Goal: Transaction & Acquisition: Book appointment/travel/reservation

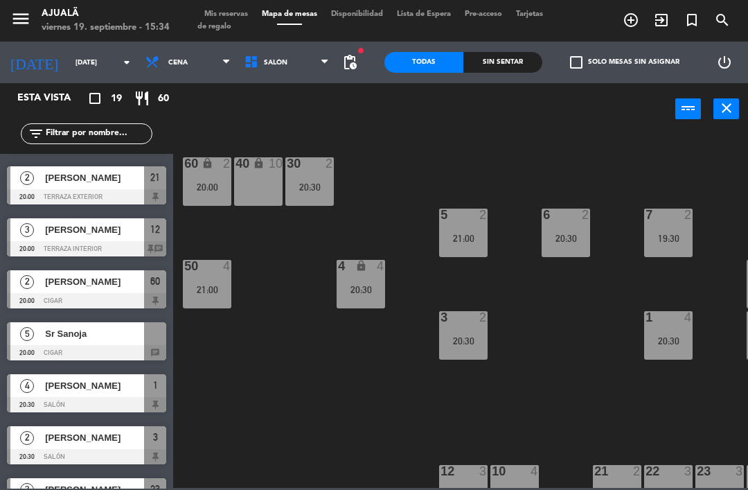
scroll to position [123, 0]
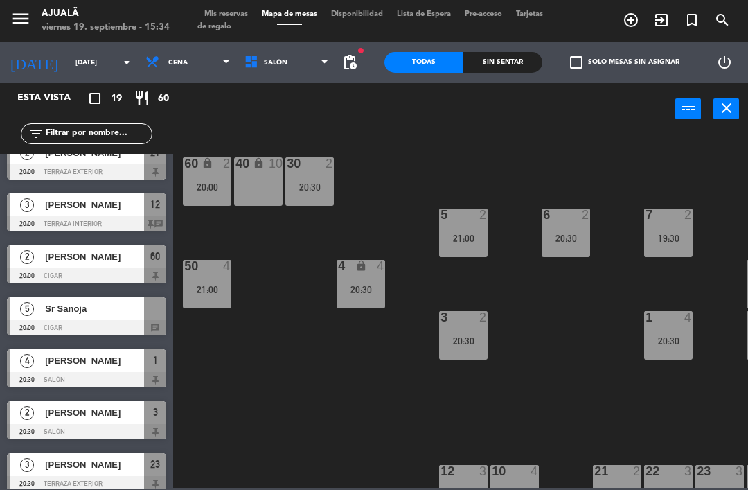
click at [91, 221] on div at bounding box center [86, 223] width 159 height 15
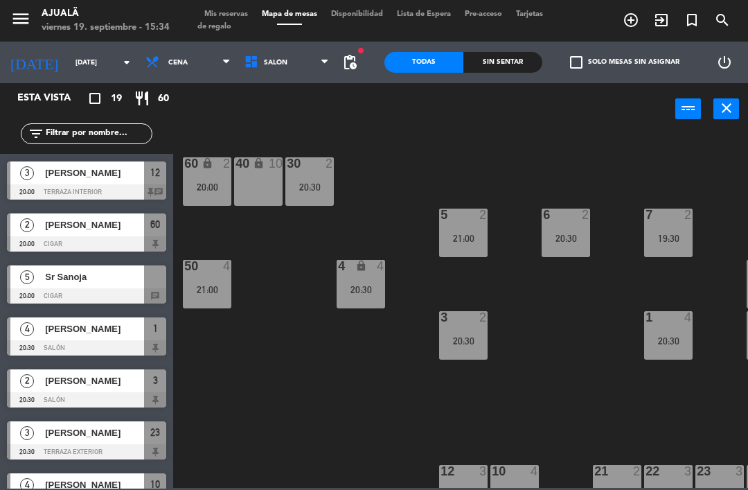
scroll to position [154, 0]
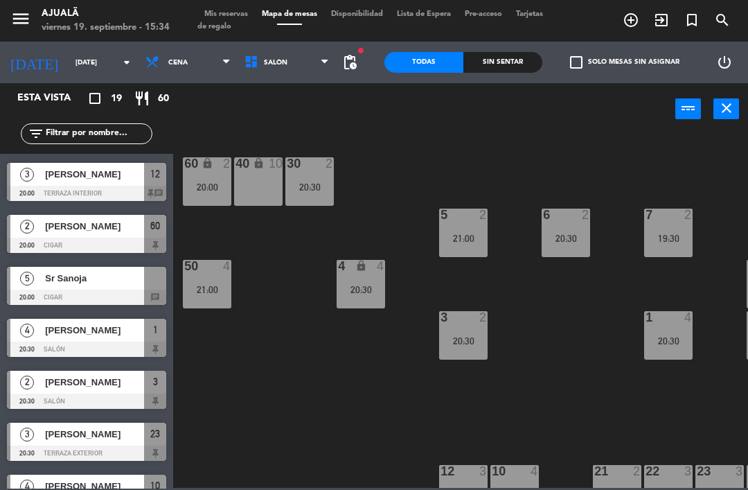
click at [14, 298] on div at bounding box center [86, 296] width 159 height 15
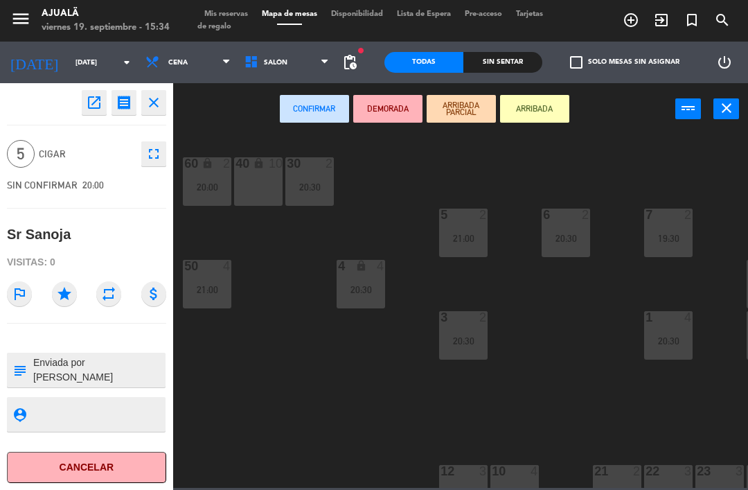
click at [67, 324] on div "open_in_new receipt 8:00 PM [DATE] 5 personas [PERSON_NAME] INTERNAL NOTES FOR …" at bounding box center [86, 286] width 173 height 406
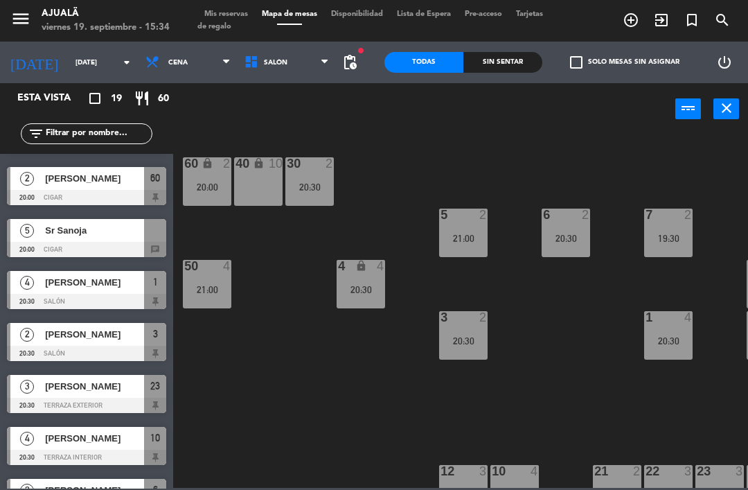
scroll to position [207, 0]
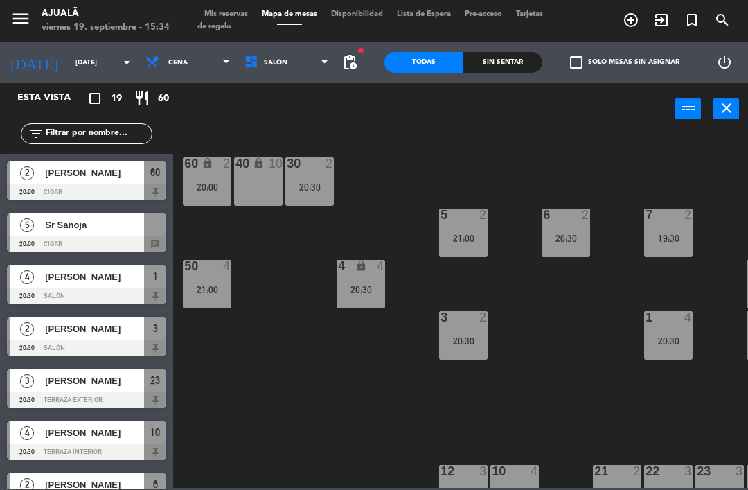
click at [79, 233] on div "Sr Sanoja" at bounding box center [94, 224] width 100 height 23
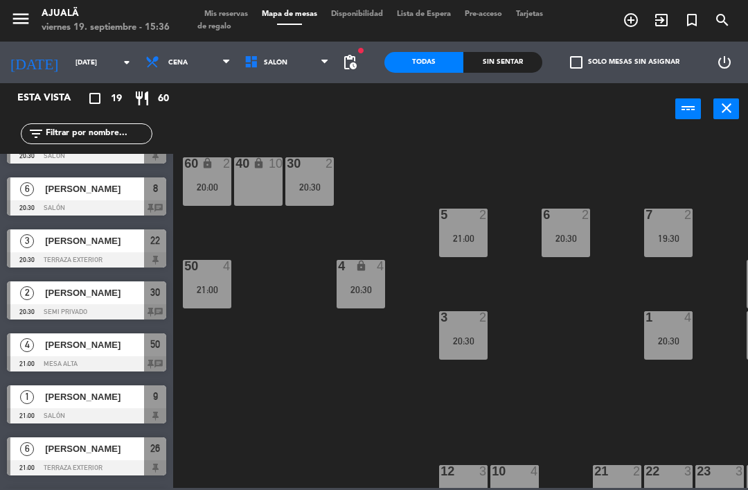
scroll to position [614, 0]
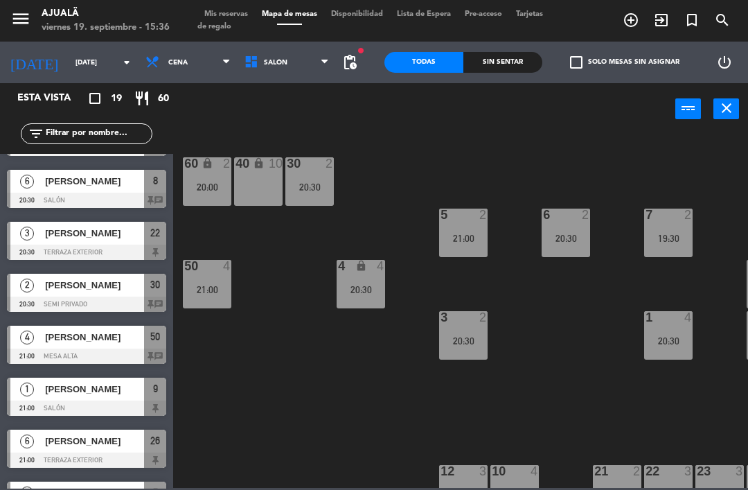
click at [99, 190] on div "[PERSON_NAME]" at bounding box center [94, 181] width 100 height 23
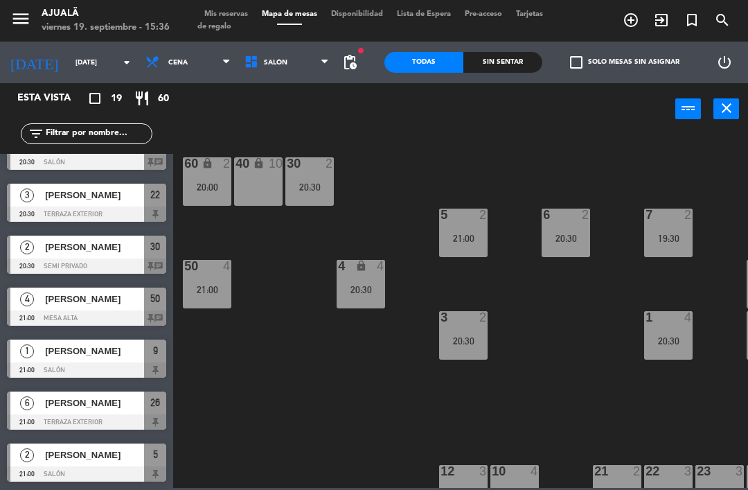
scroll to position [652, 0]
click at [118, 247] on span "[PERSON_NAME]" at bounding box center [94, 247] width 99 height 15
click at [94, 301] on span "[PERSON_NAME]" at bounding box center [94, 299] width 99 height 15
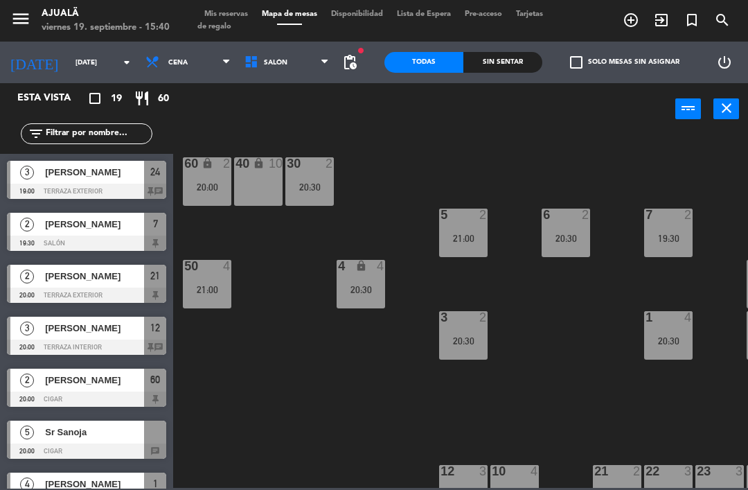
scroll to position [0, 0]
click at [72, 63] on input "[DATE]" at bounding box center [116, 62] width 95 height 21
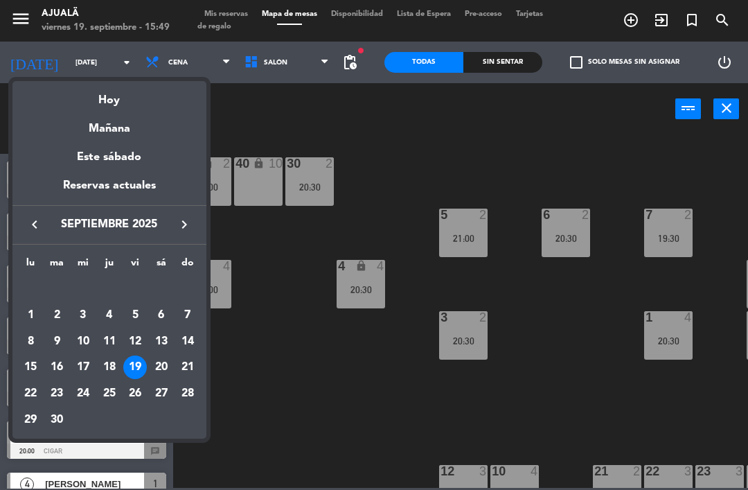
click at [132, 106] on div "Hoy" at bounding box center [109, 95] width 194 height 28
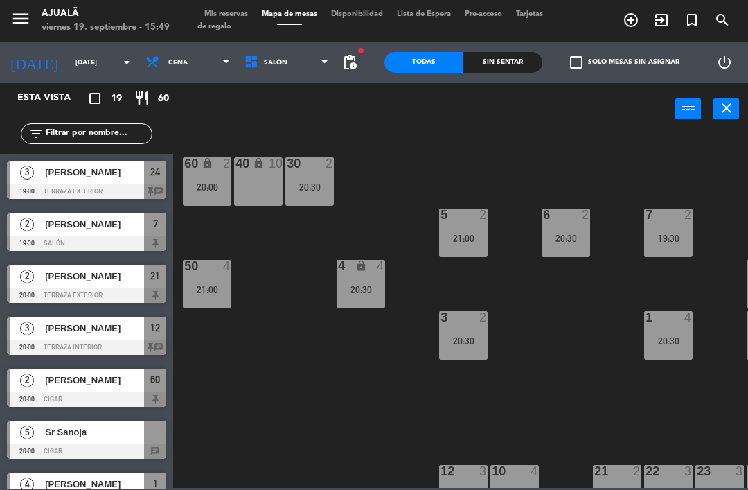
click at [82, 69] on input "[DATE]" at bounding box center [116, 62] width 95 height 21
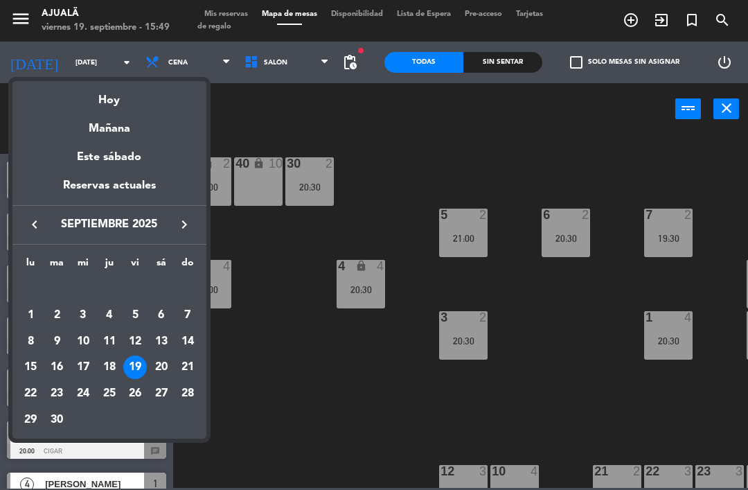
click at [133, 101] on div "Hoy" at bounding box center [109, 95] width 194 height 28
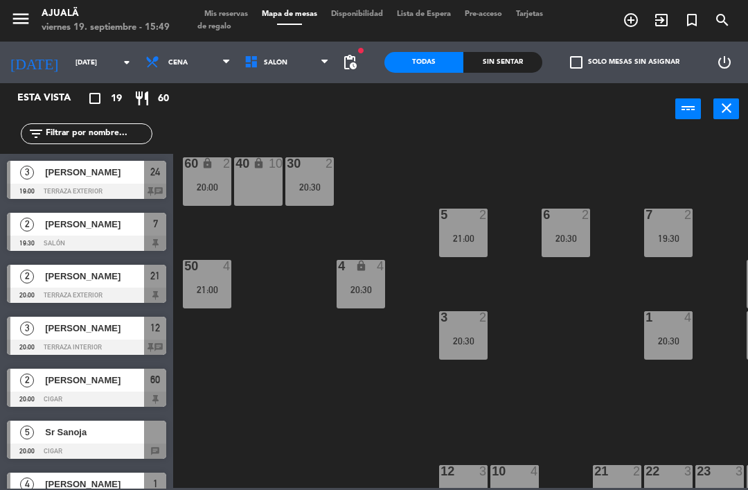
click at [178, 64] on span "Cena" at bounding box center [187, 62] width 99 height 30
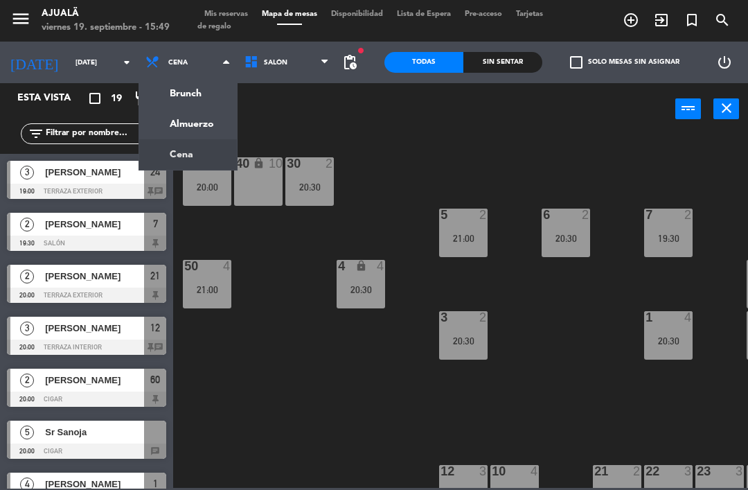
click at [193, 131] on ng-component "menu Ajualä [DATE] 19. septiembre - 15:49 Mis reservas Mapa de mesas Disponibil…" at bounding box center [374, 244] width 748 height 488
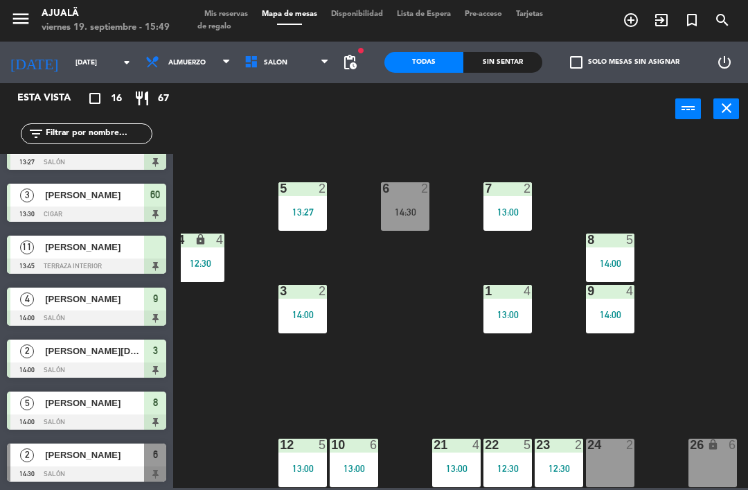
scroll to position [26, 161]
click at [611, 449] on div at bounding box center [610, 444] width 23 height 12
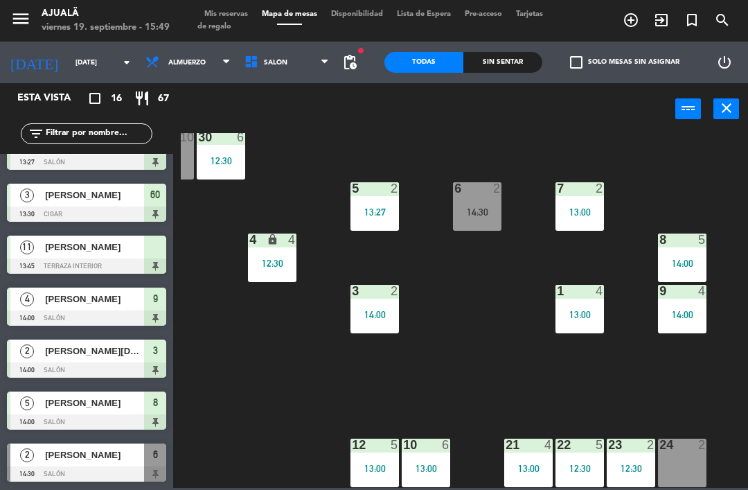
scroll to position [26, 91]
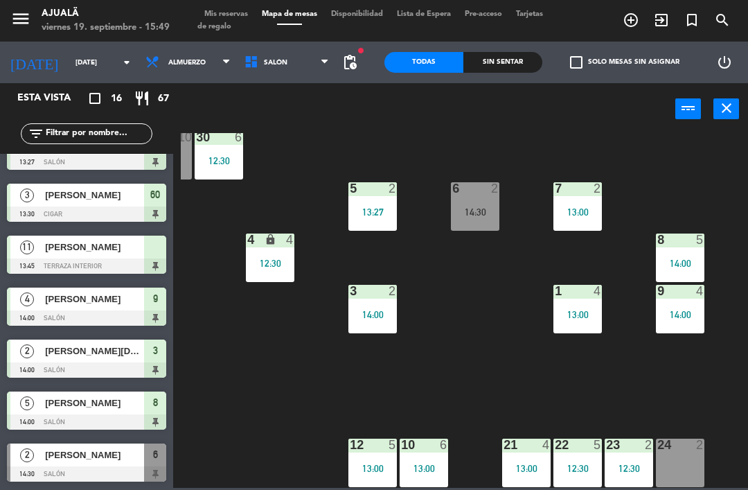
click at [677, 467] on div "24 2" at bounding box center [680, 462] width 48 height 48
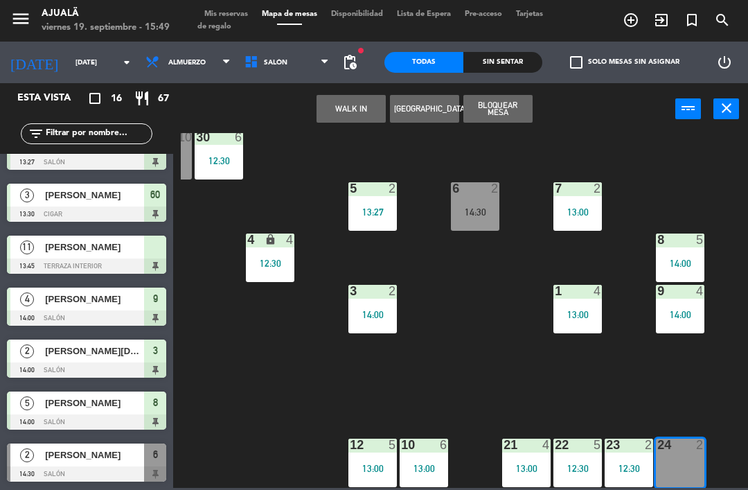
click at [350, 104] on button "WALK IN" at bounding box center [350, 109] width 69 height 28
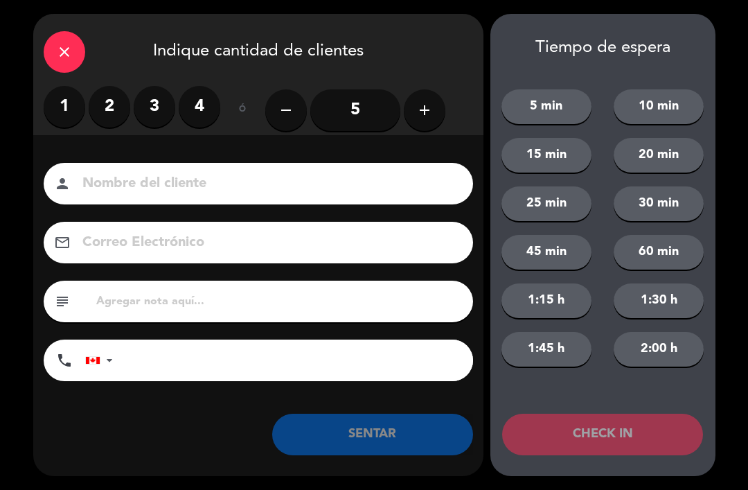
click at [211, 92] on label "4" at bounding box center [200, 107] width 42 height 42
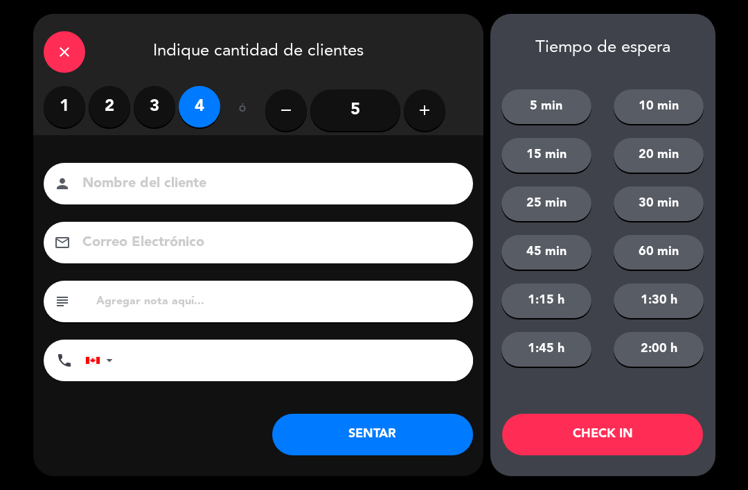
click at [213, 162] on div "Nombre del cliente person Correo Electrónico email subject phone [GEOGRAPHIC_DA…" at bounding box center [258, 294] width 450 height 319
click at [352, 190] on input at bounding box center [268, 184] width 374 height 24
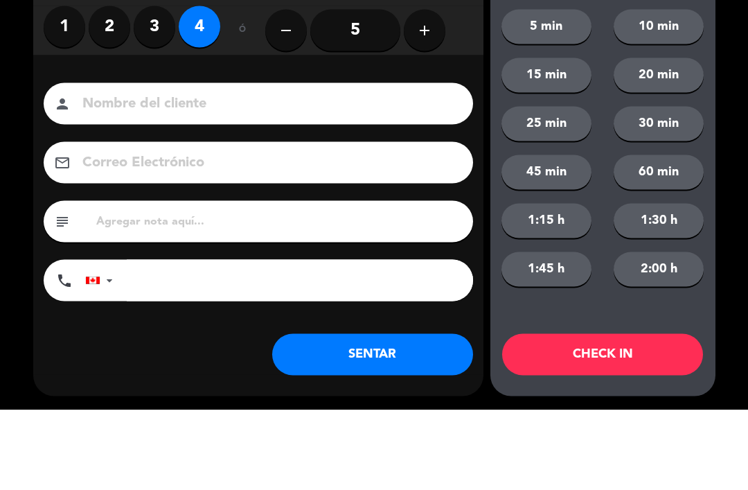
type input ","
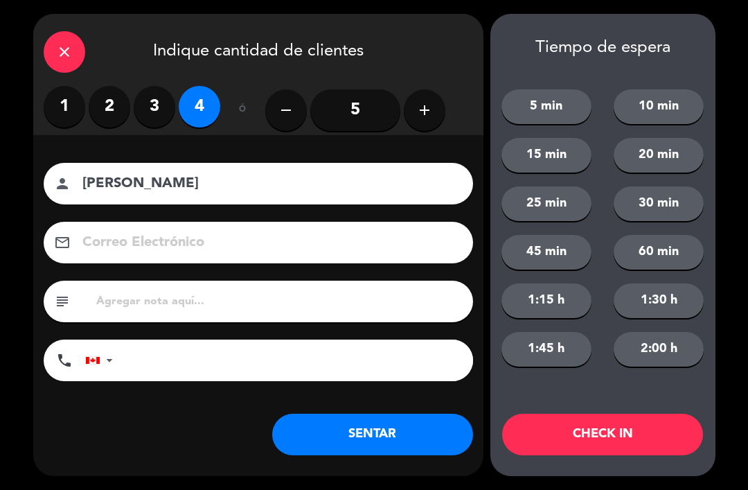
type input "[PERSON_NAME]"
click at [406, 446] on button "SENTAR" at bounding box center [372, 434] width 201 height 42
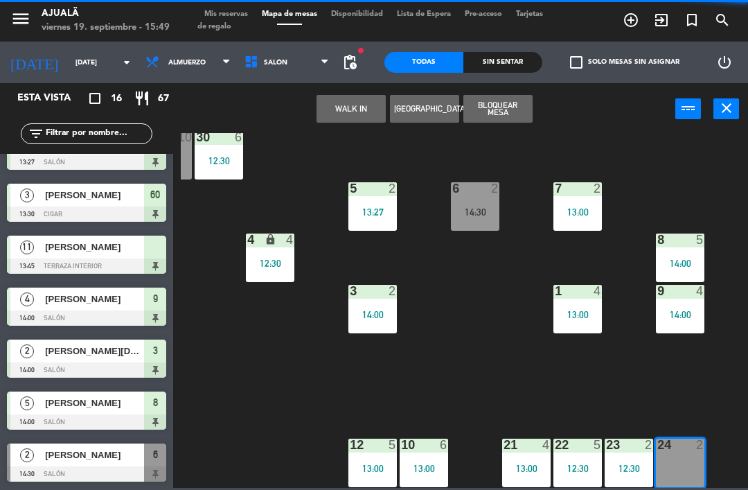
click at [381, 399] on div "Nombre del cliente person [PERSON_NAME] Electrónico email subject phone [GEOGRA…" at bounding box center [258, 294] width 450 height 319
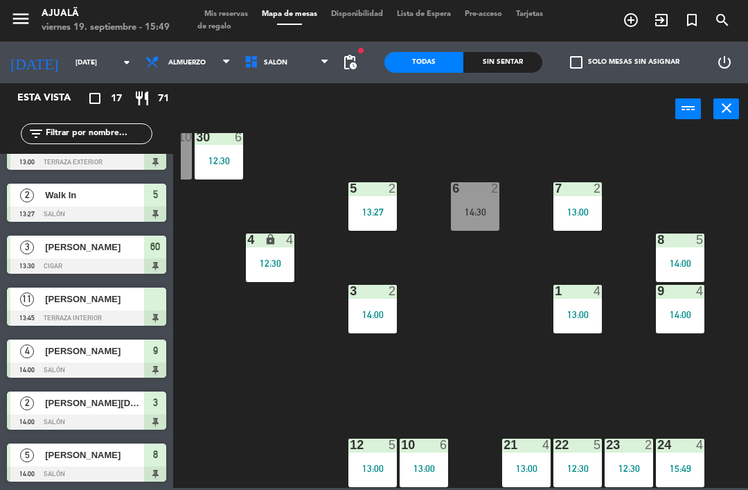
scroll to position [0, 0]
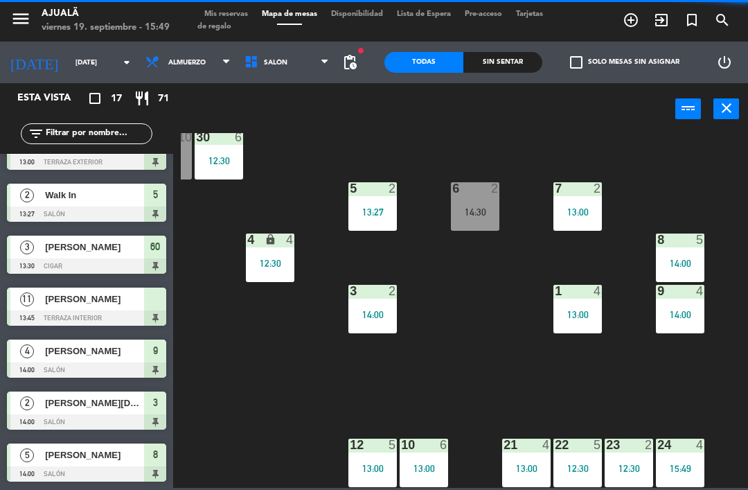
click at [71, 63] on input "[DATE]" at bounding box center [116, 62] width 95 height 21
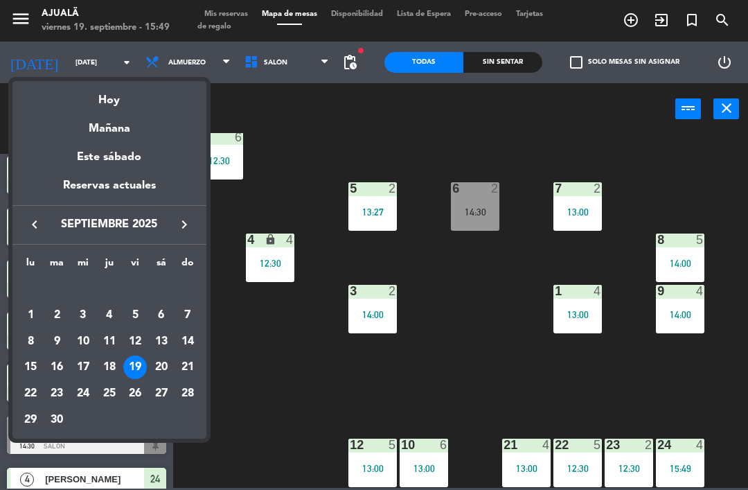
click at [294, 370] on div at bounding box center [374, 245] width 748 height 490
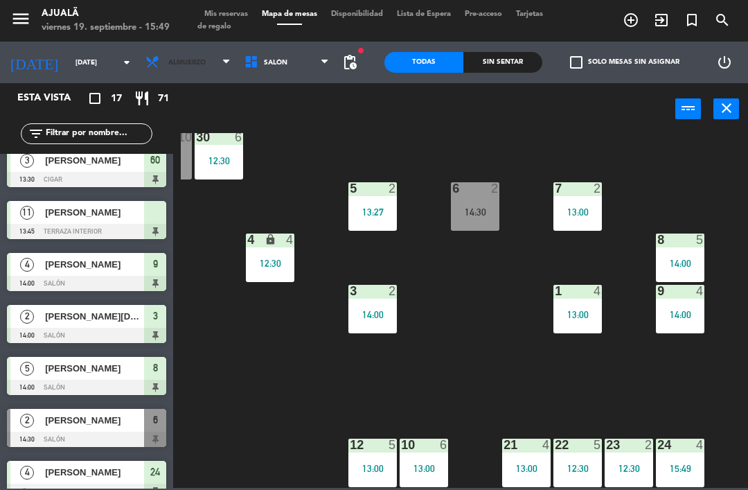
click at [179, 59] on span "Almuerzo" at bounding box center [186, 63] width 37 height 8
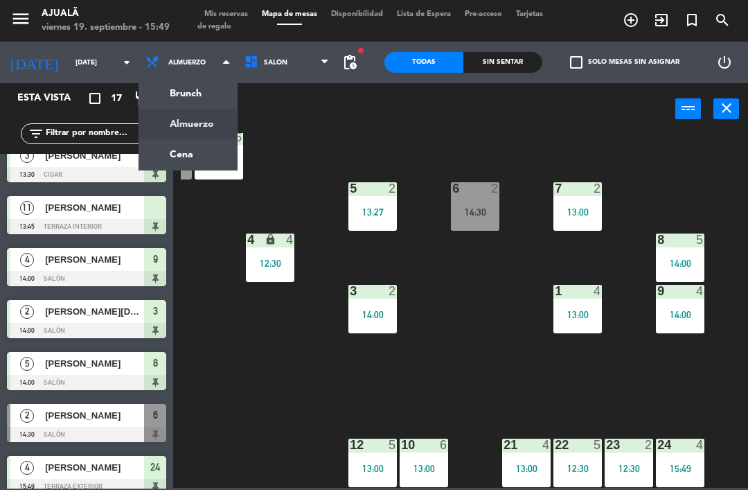
scroll to position [537, 0]
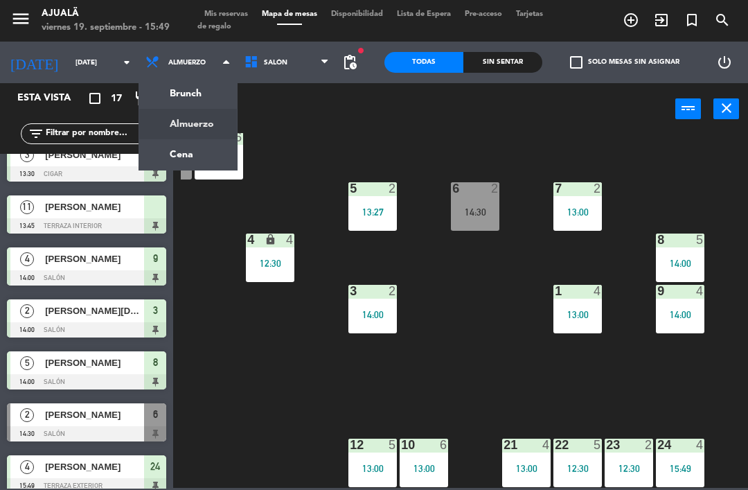
click at [191, 158] on ng-component "menu Ajualä [DATE] 19. septiembre - 15:49 Mis reservas Mapa de mesas Disponibil…" at bounding box center [374, 244] width 748 height 488
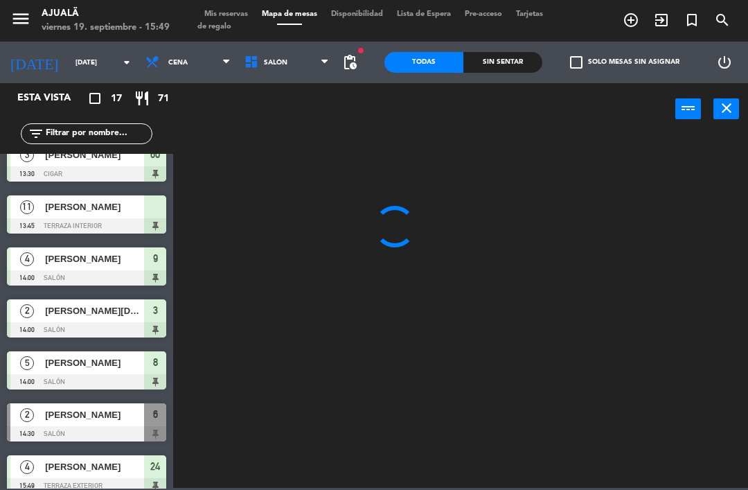
scroll to position [0, 0]
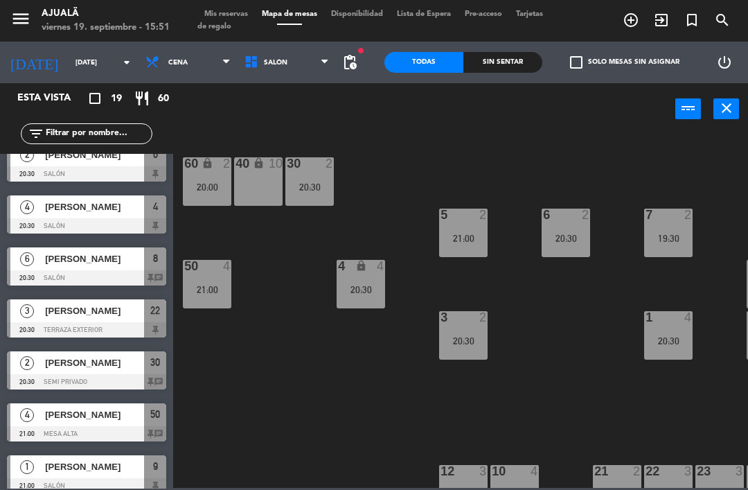
click at [170, 59] on span "Cena" at bounding box center [187, 62] width 99 height 30
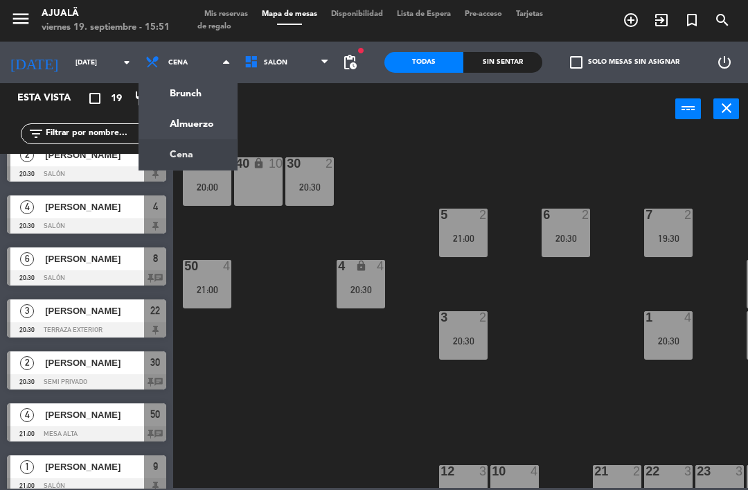
click at [73, 55] on input "[DATE]" at bounding box center [116, 62] width 95 height 21
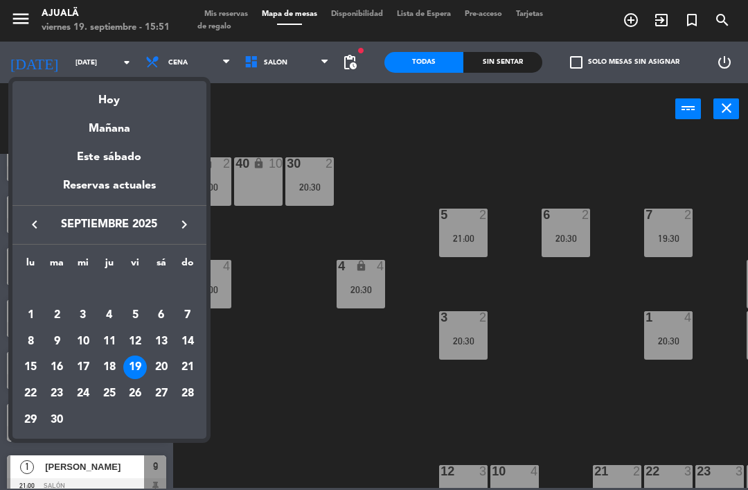
click at [133, 132] on div "Mañana" at bounding box center [109, 123] width 194 height 28
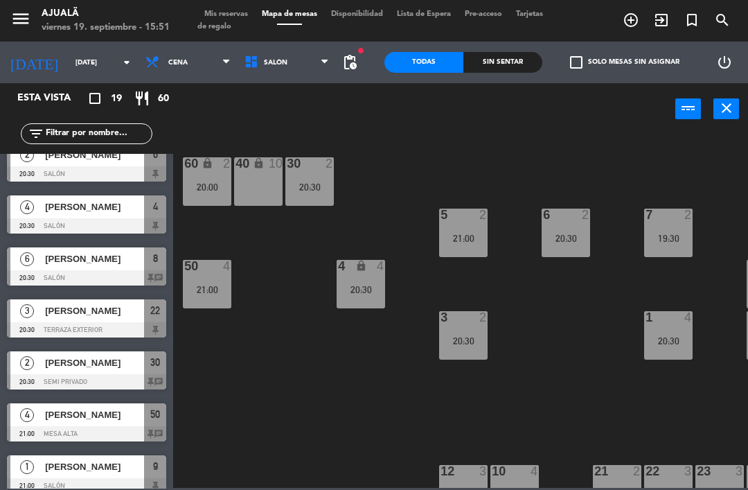
type input "[DATE]"
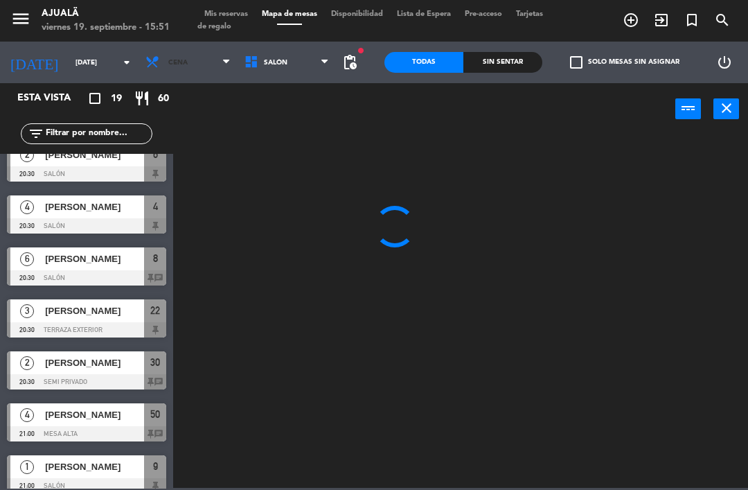
click at [169, 64] on span "Cena" at bounding box center [187, 62] width 99 height 30
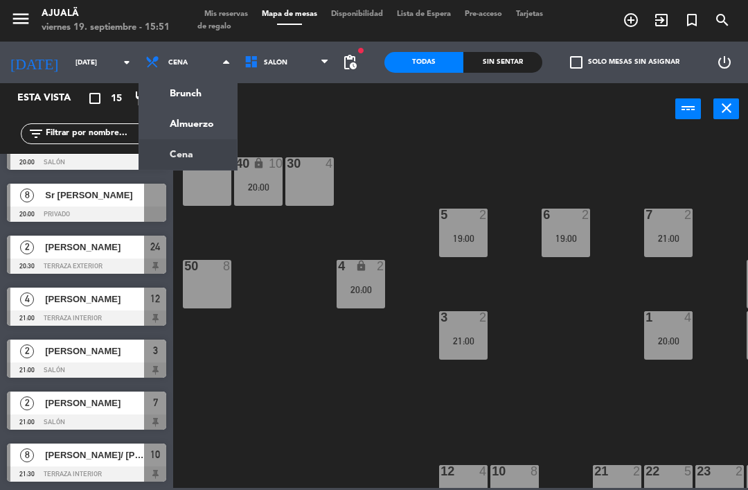
scroll to position [445, 0]
click at [190, 69] on span "Cena" at bounding box center [187, 62] width 99 height 30
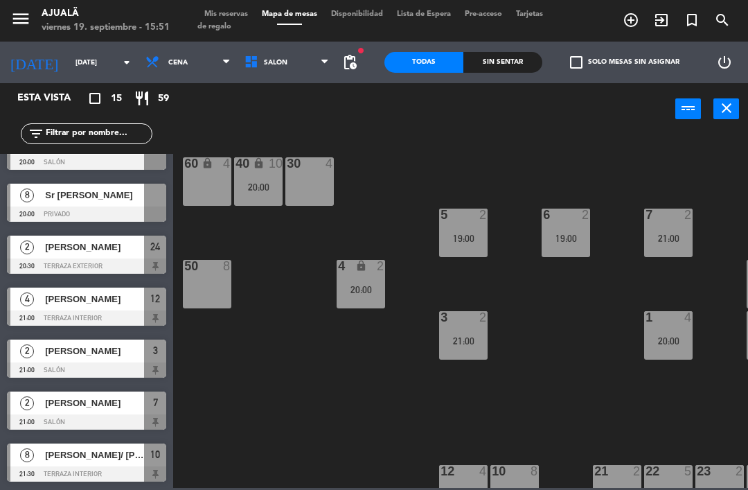
click at [179, 70] on span "Cena" at bounding box center [187, 62] width 99 height 30
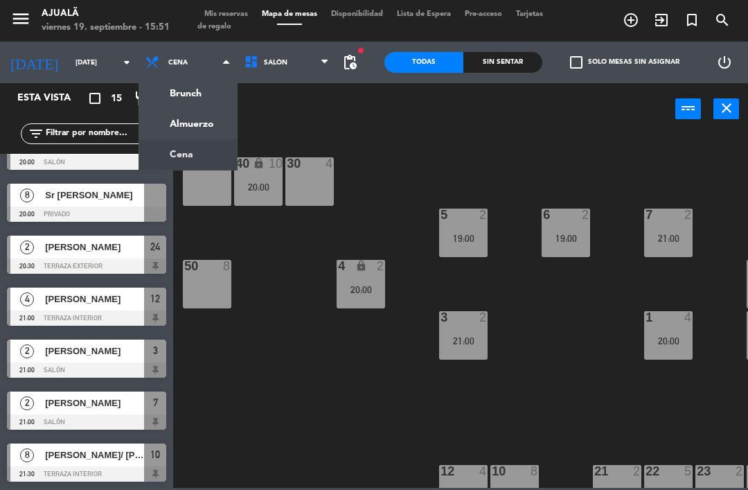
click at [190, 117] on ng-component "menu Ajualä [DATE] 19. septiembre - 15:51 Mis reservas Mapa de mesas Disponibil…" at bounding box center [374, 244] width 748 height 488
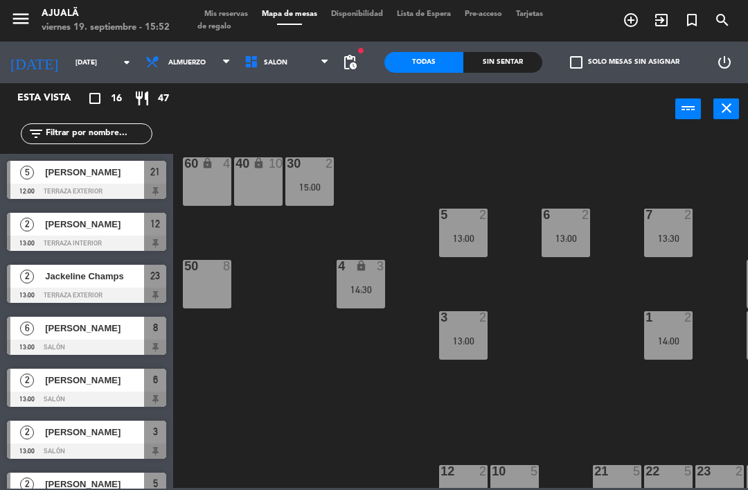
scroll to position [0, 0]
click at [236, 392] on div "30 2 15:00 40 lock 10 60 lock 4 5 2 13:00 6 2 13:00 7 2 13:30 4 lock 3 14:30 8 …" at bounding box center [464, 310] width 567 height 355
click at [168, 66] on span "Almuerzo" at bounding box center [186, 63] width 37 height 8
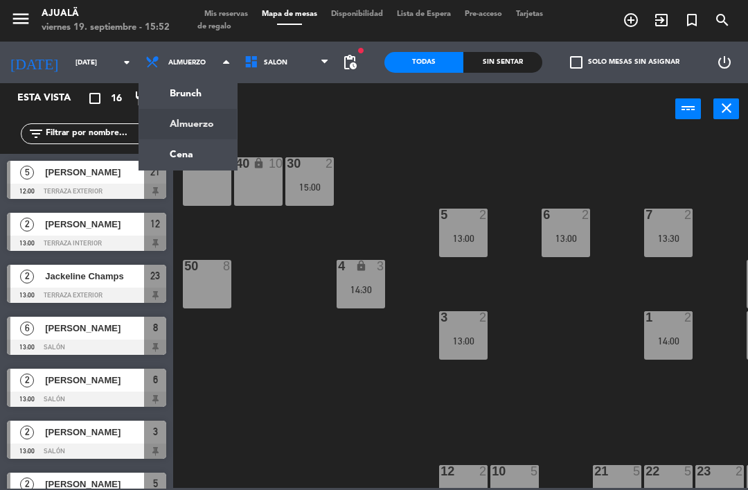
click at [168, 154] on ng-component "menu Ajualä [DATE] 19. septiembre - 15:52 Mis reservas Mapa de mesas Disponibil…" at bounding box center [374, 244] width 748 height 488
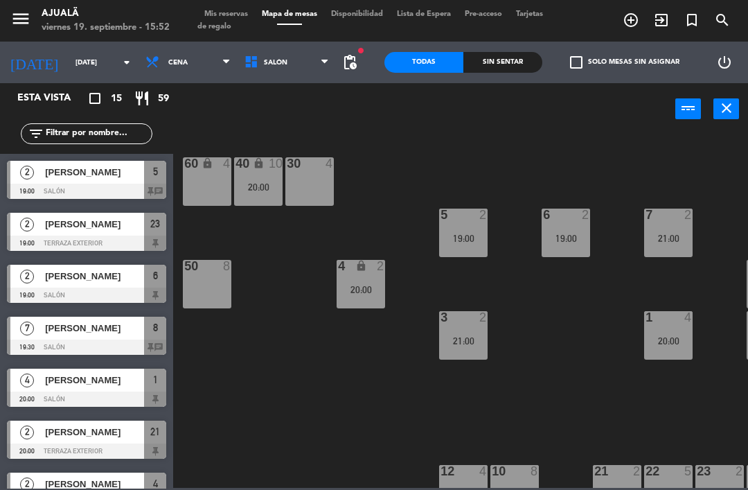
scroll to position [-1, 0]
click at [158, 55] on span "Cena" at bounding box center [187, 62] width 99 height 30
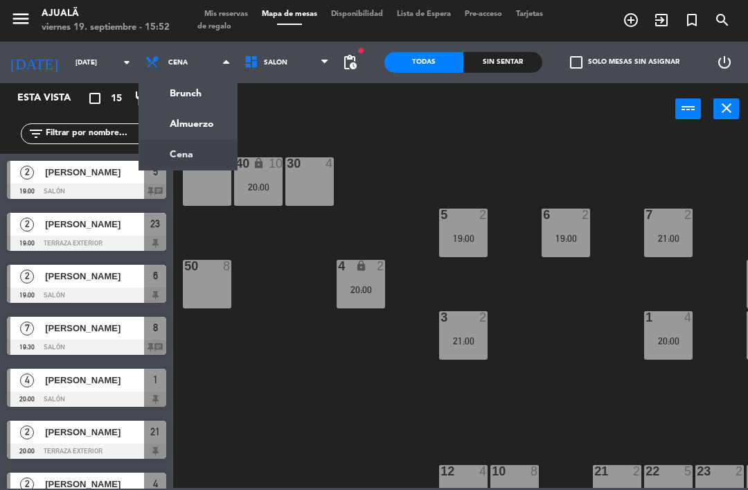
scroll to position [0, 0]
click at [159, 120] on ng-component "menu Ajualä [DATE] 19. septiembre - 15:52 Mis reservas Mapa de mesas Disponibil…" at bounding box center [374, 244] width 748 height 488
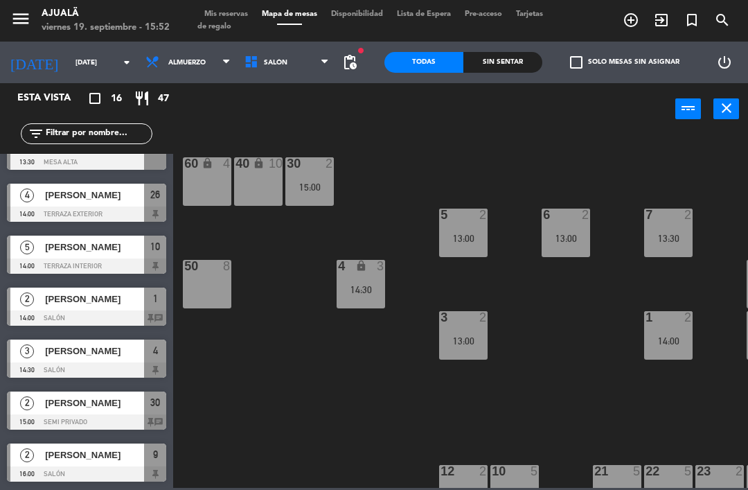
scroll to position [497, 0]
click at [64, 368] on div at bounding box center [86, 369] width 159 height 15
click at [168, 62] on span "Almuerzo" at bounding box center [186, 63] width 37 height 8
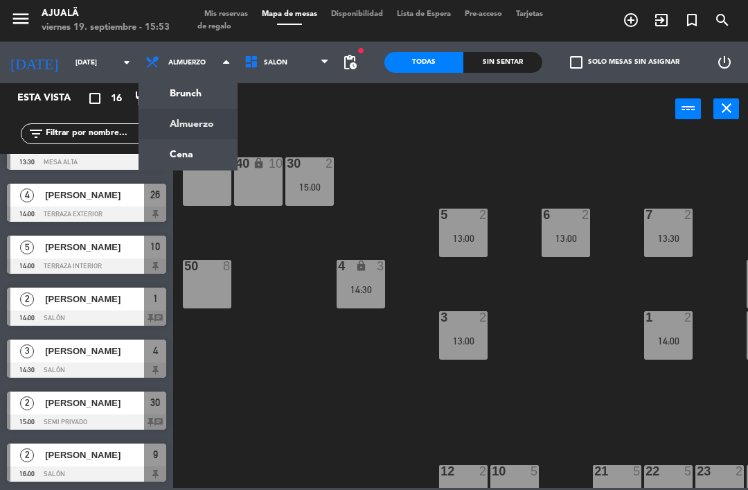
click at [164, 147] on ng-component "menu Ajualä [DATE] 19. septiembre - 15:53 Mis reservas Mapa de mesas Disponibil…" at bounding box center [374, 244] width 748 height 488
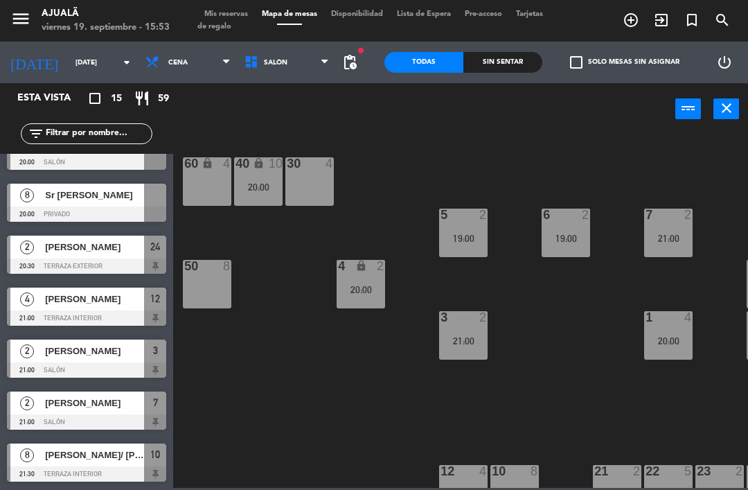
scroll to position [445, 0]
click at [168, 62] on span "Cena" at bounding box center [177, 63] width 19 height 8
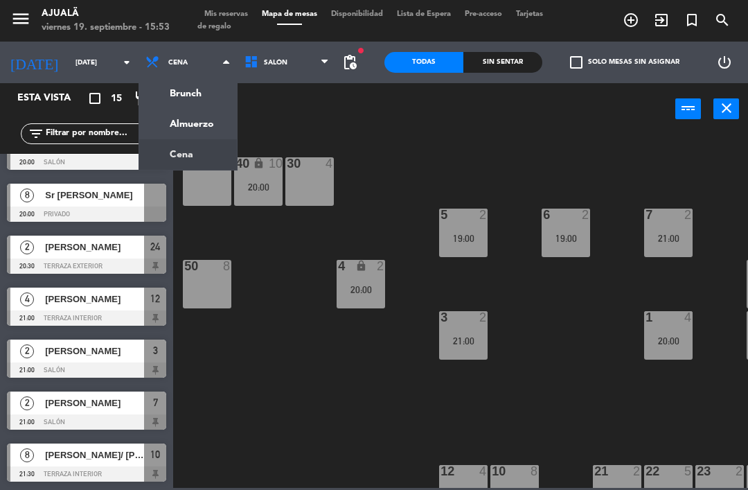
click at [194, 125] on ng-component "menu Ajualä [DATE] 19. septiembre - 15:53 Mis reservas Mapa de mesas Disponibil…" at bounding box center [374, 244] width 748 height 488
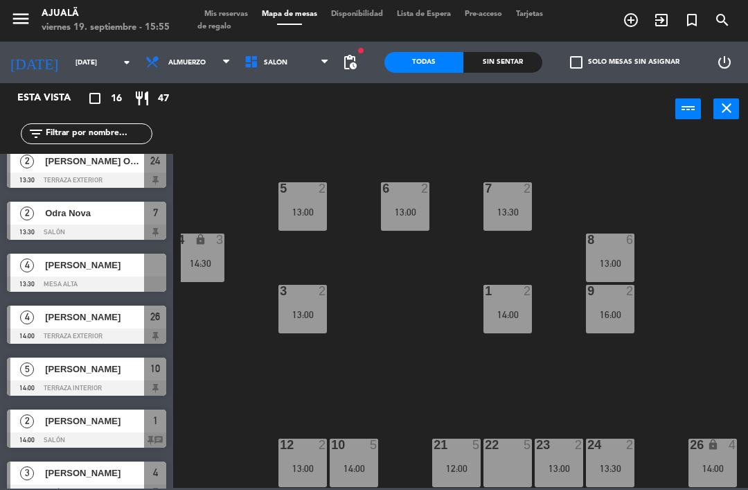
scroll to position [26, 161]
click at [514, 459] on div "22 5" at bounding box center [507, 462] width 48 height 48
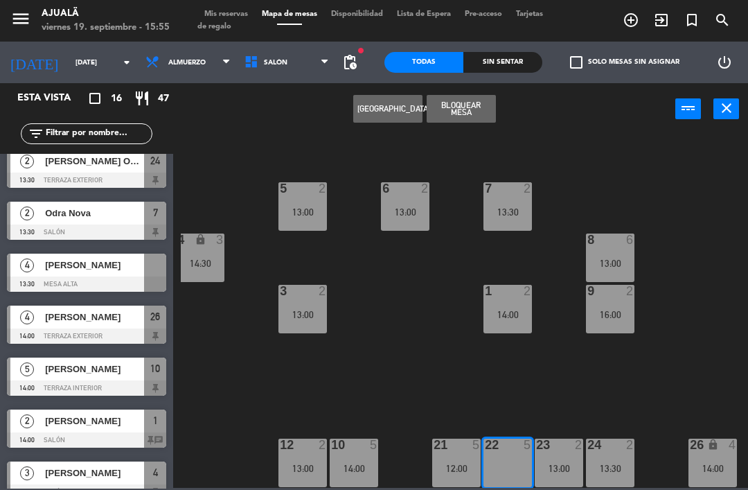
click at [386, 110] on button "[GEOGRAPHIC_DATA]" at bounding box center [387, 109] width 69 height 28
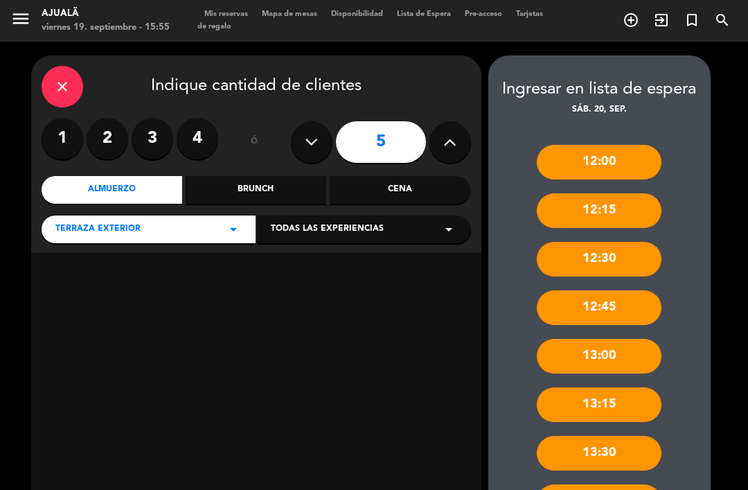
click at [154, 118] on label "3" at bounding box center [153, 139] width 42 height 42
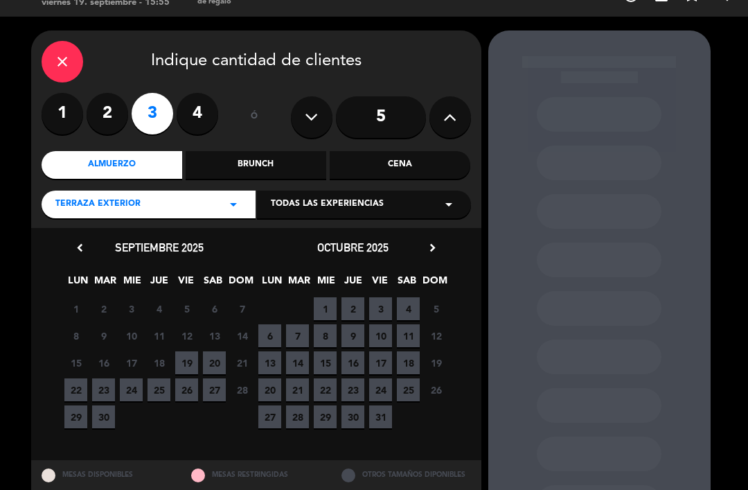
scroll to position [24, 0]
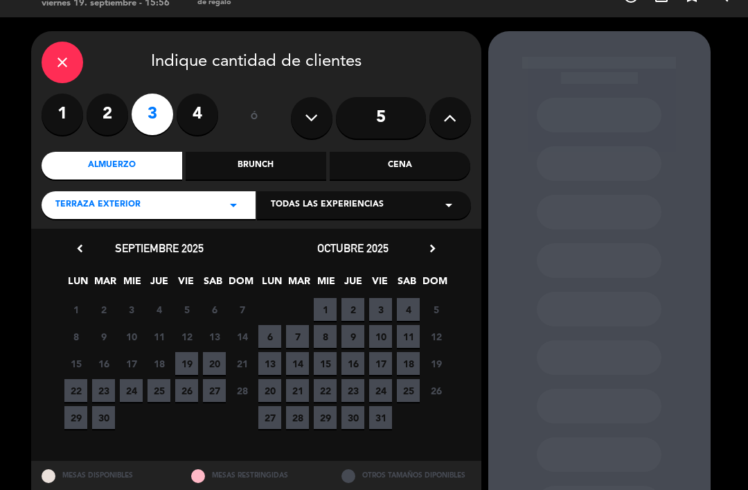
click at [136, 152] on div "Almuerzo" at bounding box center [112, 166] width 141 height 28
click at [207, 93] on label "4" at bounding box center [198, 114] width 42 height 42
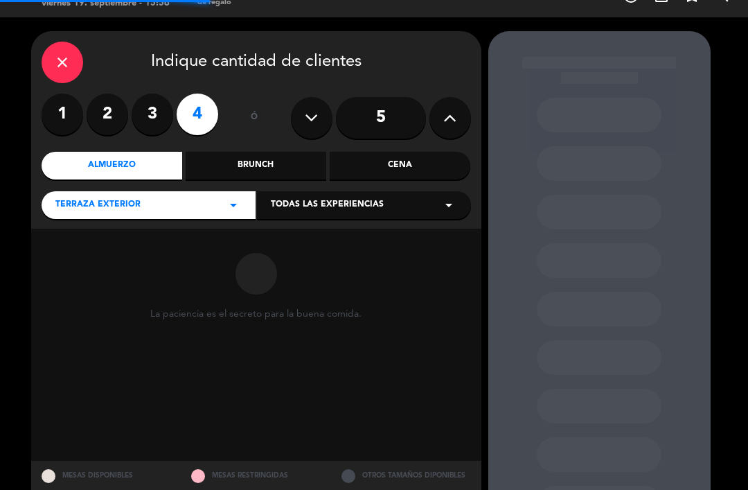
click at [208, 93] on label "4" at bounding box center [198, 114] width 42 height 42
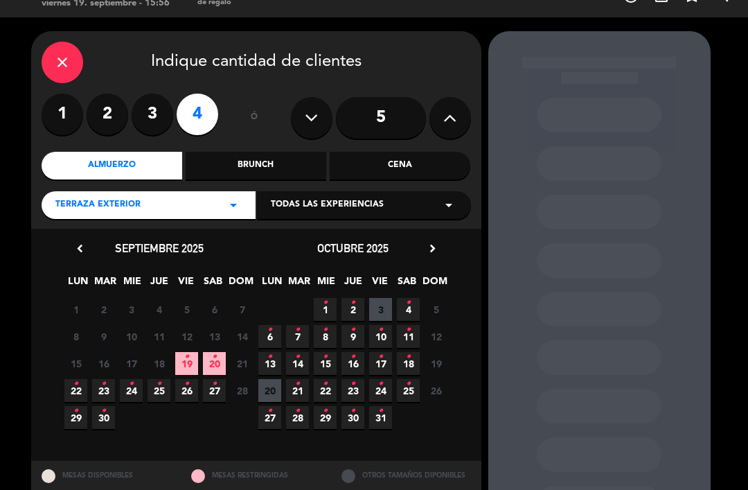
click at [192, 352] on span "19 •" at bounding box center [186, 363] width 23 height 23
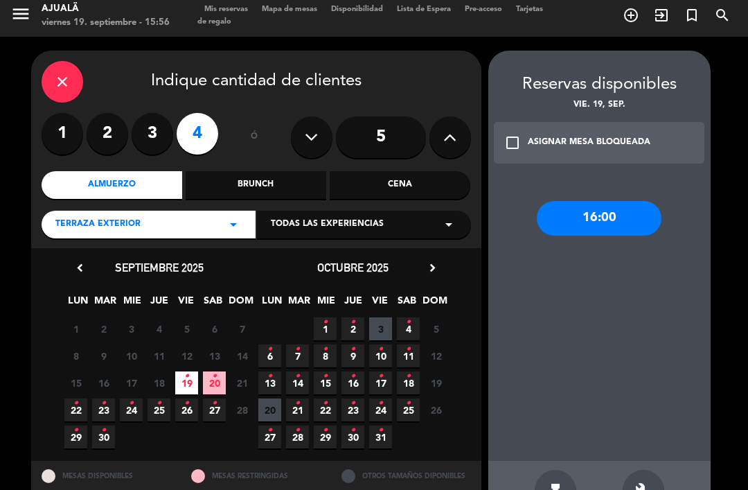
click at [218, 371] on span "20 •" at bounding box center [214, 382] width 23 height 23
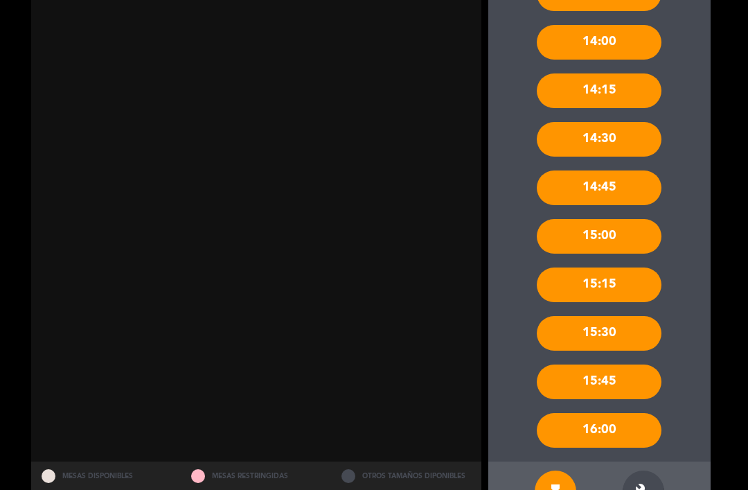
scroll to position [508, 0]
click at [653, 470] on div "build" at bounding box center [644, 491] width 42 height 42
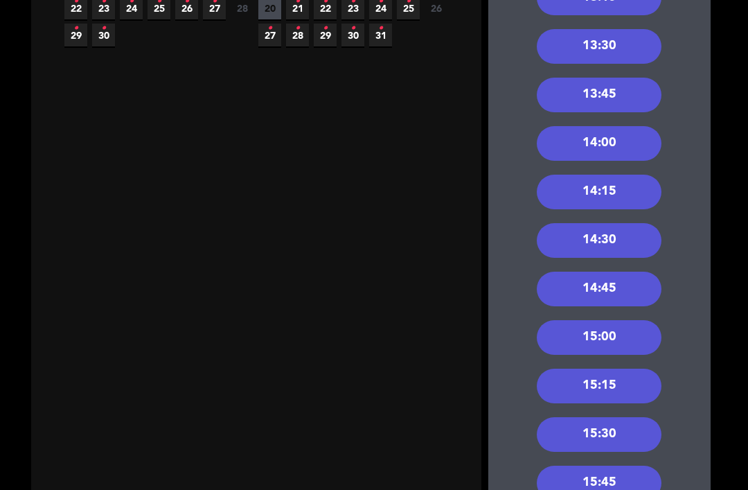
scroll to position [407, 0]
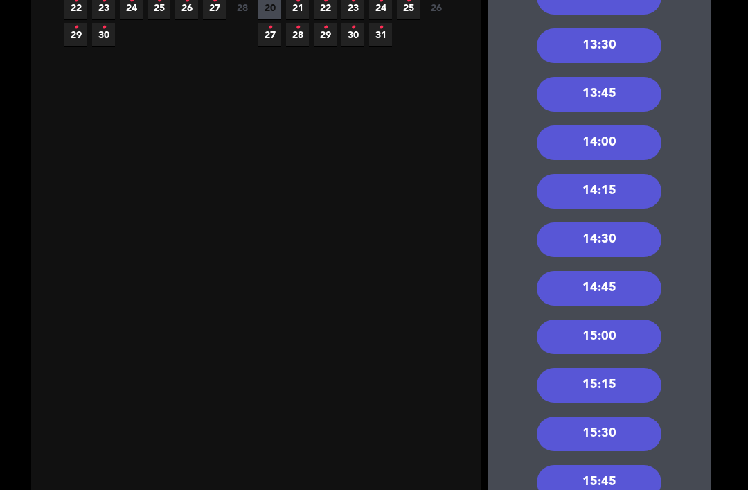
click at [622, 319] on div "15:00" at bounding box center [599, 336] width 125 height 35
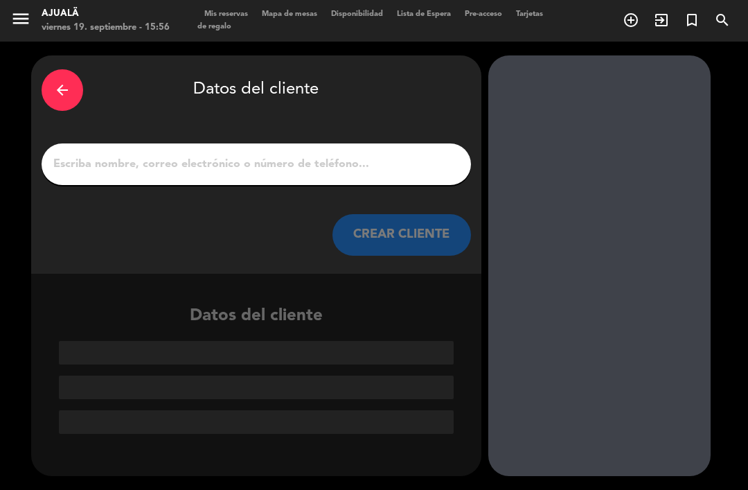
scroll to position [0, 0]
click at [352, 154] on input "1" at bounding box center [256, 163] width 409 height 19
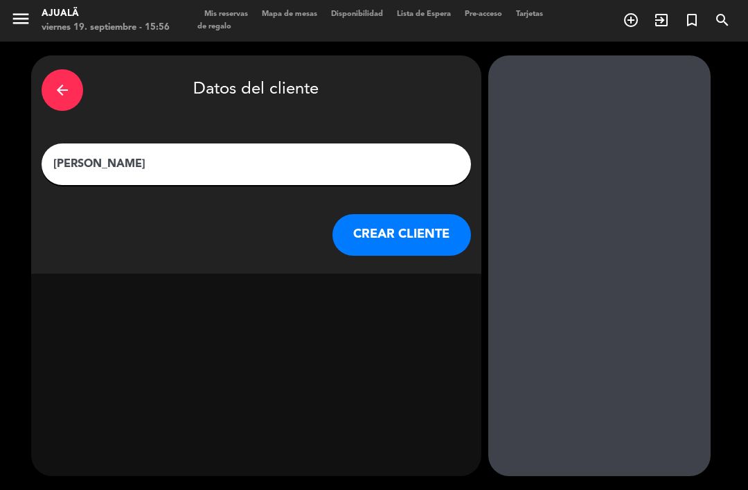
type input "[PERSON_NAME]"
click at [395, 214] on button "CREAR CLIENTE" at bounding box center [401, 235] width 138 height 42
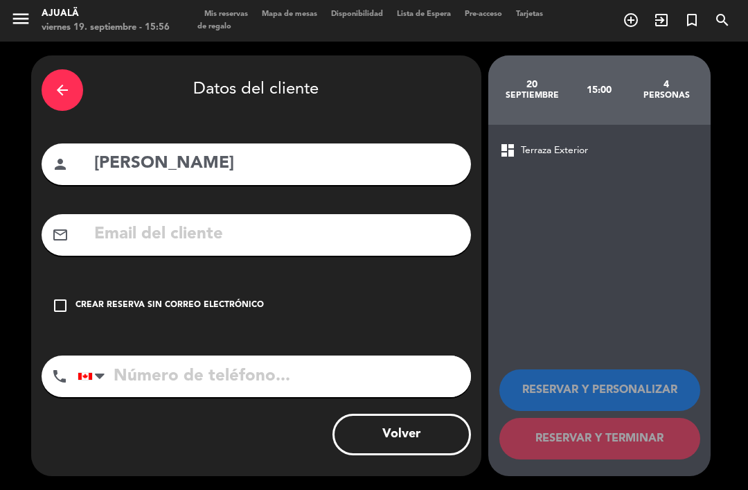
click at [337, 355] on input "tel" at bounding box center [274, 376] width 393 height 42
type input "8097650502"
click at [237, 220] on input "text" at bounding box center [277, 234] width 368 height 28
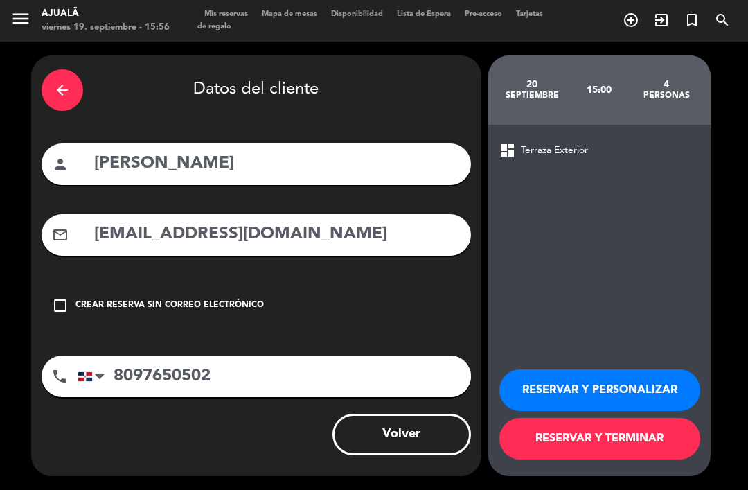
type input "[EMAIL_ADDRESS][DOMAIN_NAME]"
click at [583, 438] on button "RESERVAR Y TERMINAR" at bounding box center [599, 439] width 201 height 42
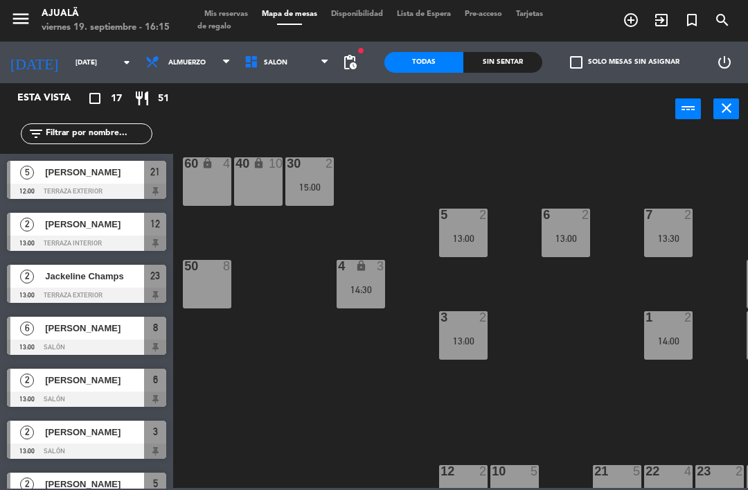
click at [83, 71] on input "[DATE]" at bounding box center [116, 62] width 95 height 21
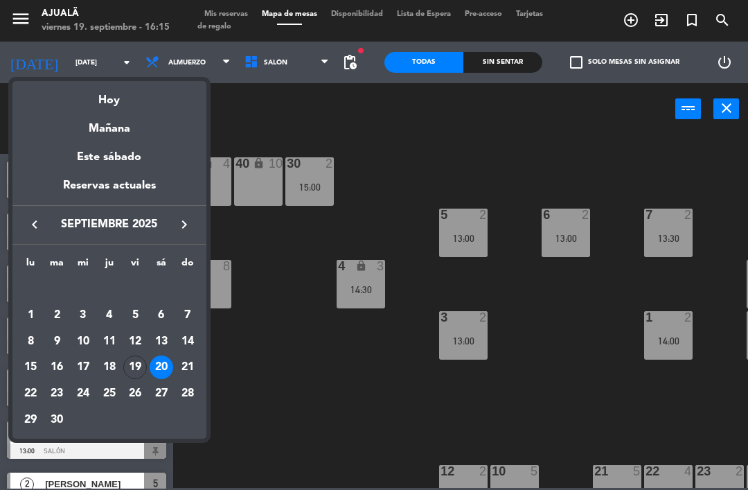
click at [143, 100] on div "Hoy" at bounding box center [109, 95] width 194 height 28
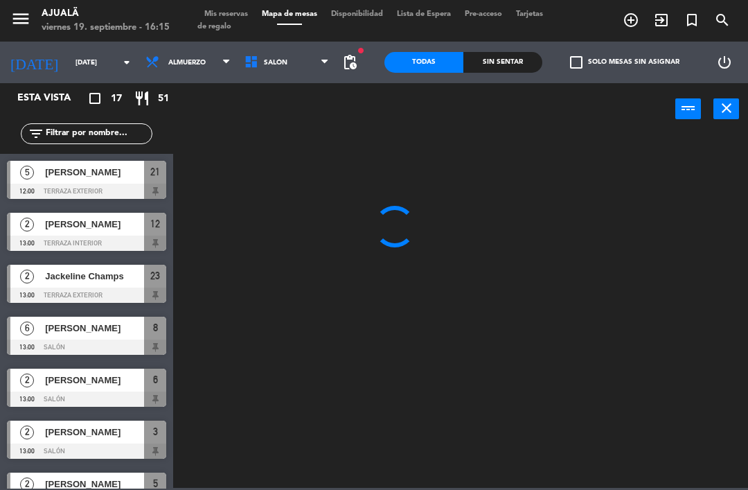
click at [170, 69] on span "Almuerzo" at bounding box center [187, 62] width 99 height 30
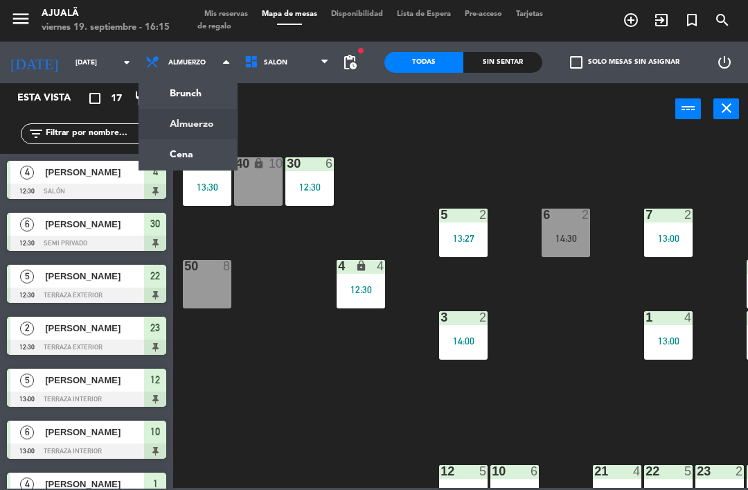
click at [171, 159] on ng-component "menu Ajualä [DATE] 19. septiembre - 16:15 Mis reservas Mapa de mesas Disponibil…" at bounding box center [374, 244] width 748 height 488
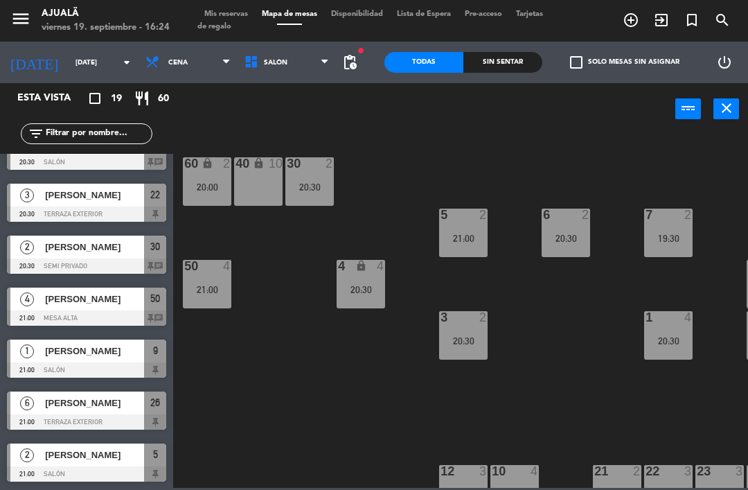
scroll to position [652, 0]
click at [98, 304] on span "[PERSON_NAME]" at bounding box center [94, 299] width 99 height 15
click at [51, 207] on div at bounding box center [86, 213] width 159 height 15
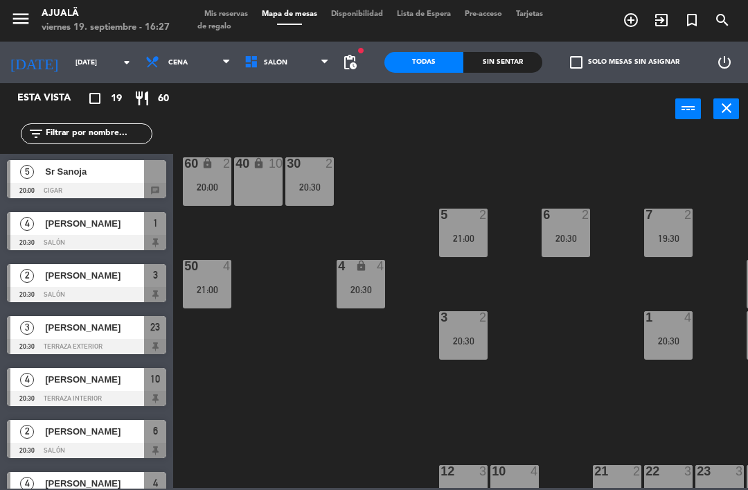
scroll to position [215, 0]
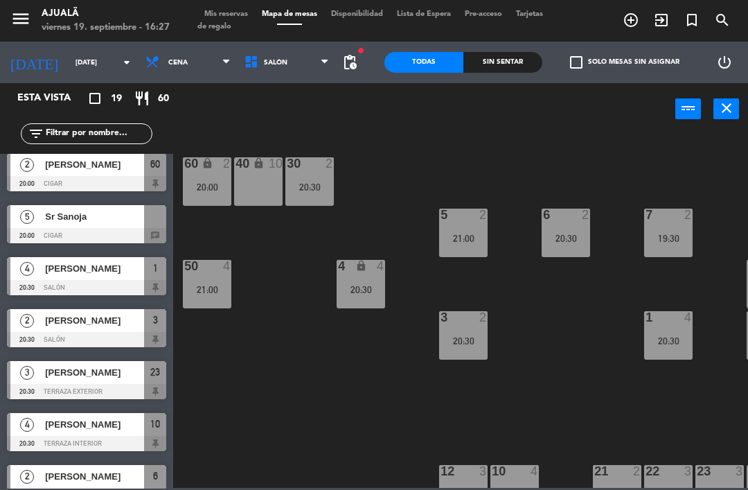
click at [71, 323] on span "[PERSON_NAME]" at bounding box center [94, 320] width 99 height 15
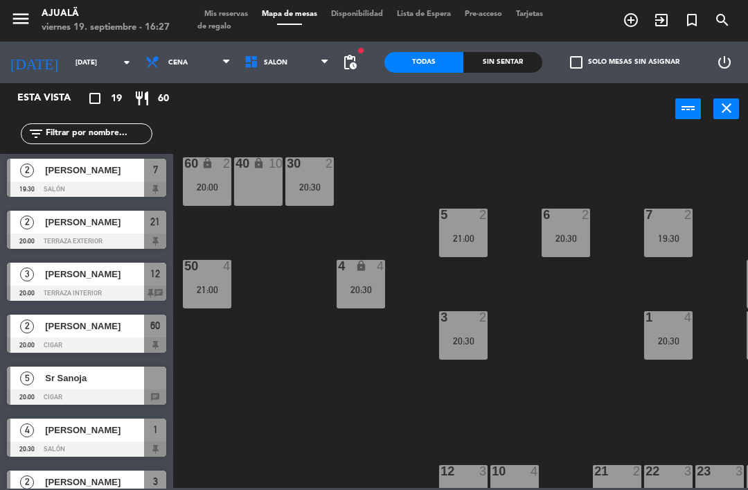
scroll to position [53, 0]
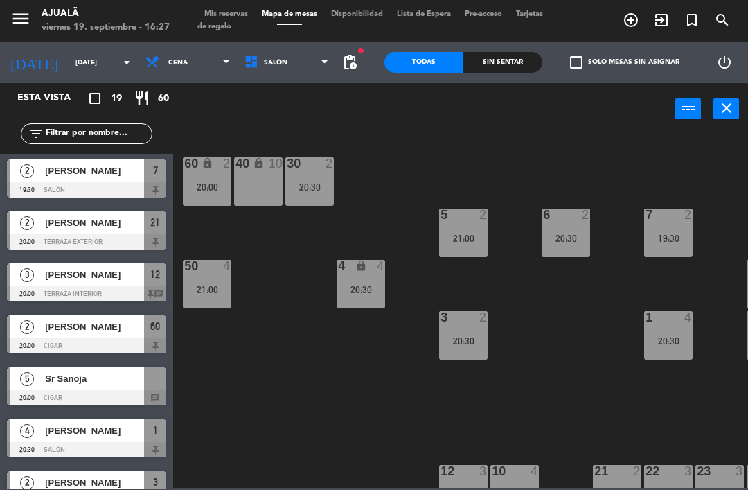
click at [60, 384] on span "Sr Sanoja" at bounding box center [94, 378] width 99 height 15
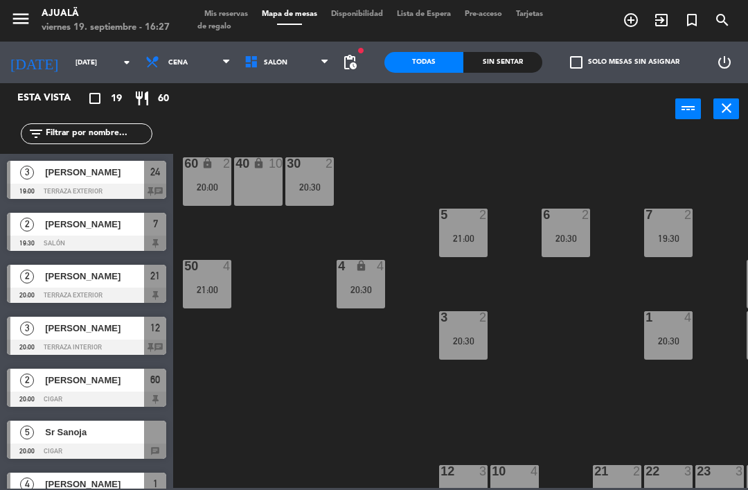
scroll to position [0, 0]
click at [80, 333] on span "[PERSON_NAME]" at bounding box center [94, 328] width 99 height 15
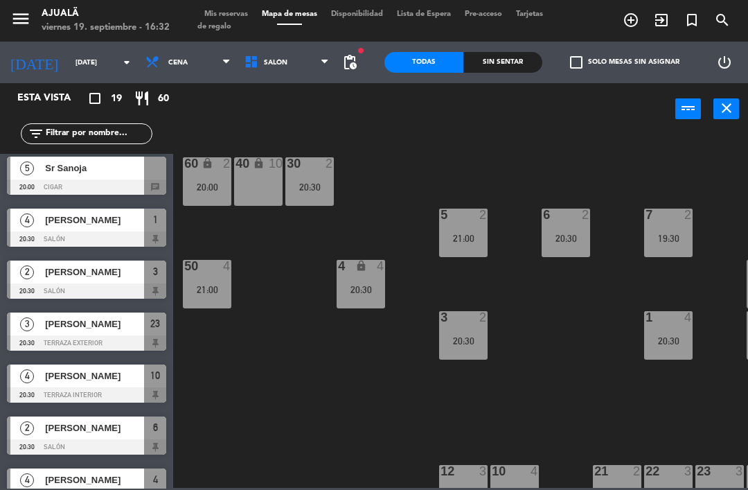
scroll to position [263, 0]
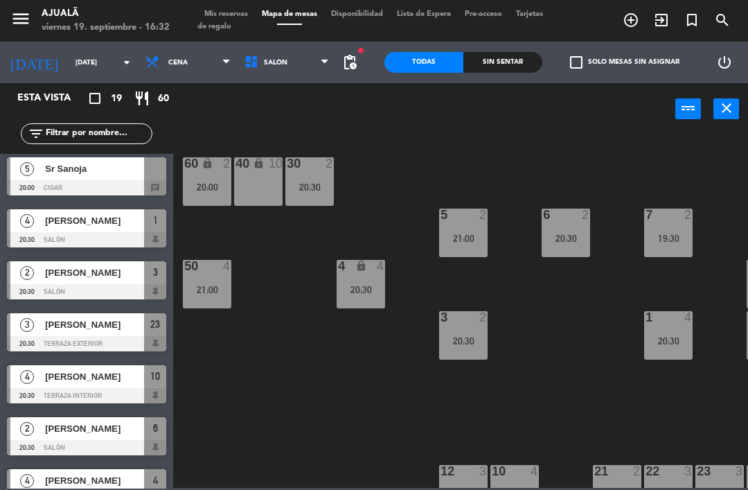
click at [93, 291] on div at bounding box center [86, 291] width 159 height 15
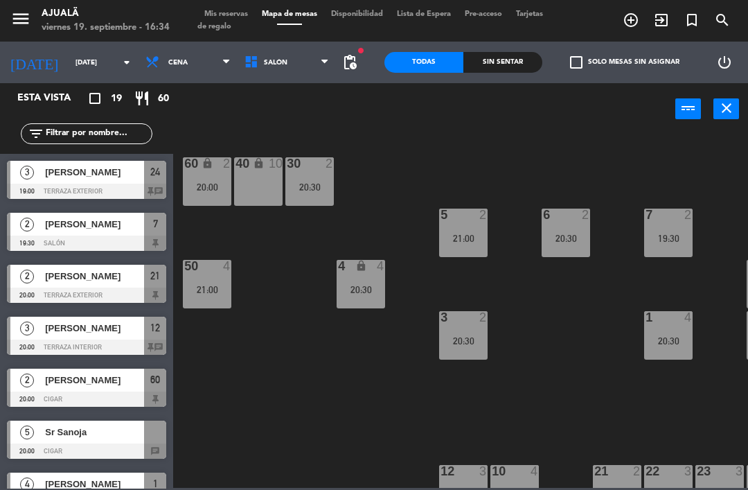
scroll to position [0, 0]
click at [96, 66] on input "[DATE]" at bounding box center [116, 62] width 95 height 21
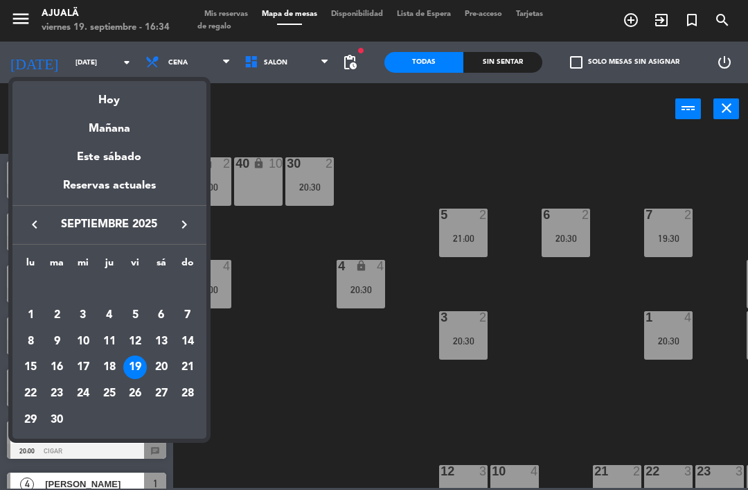
click at [134, 136] on div "Mañana" at bounding box center [109, 123] width 194 height 28
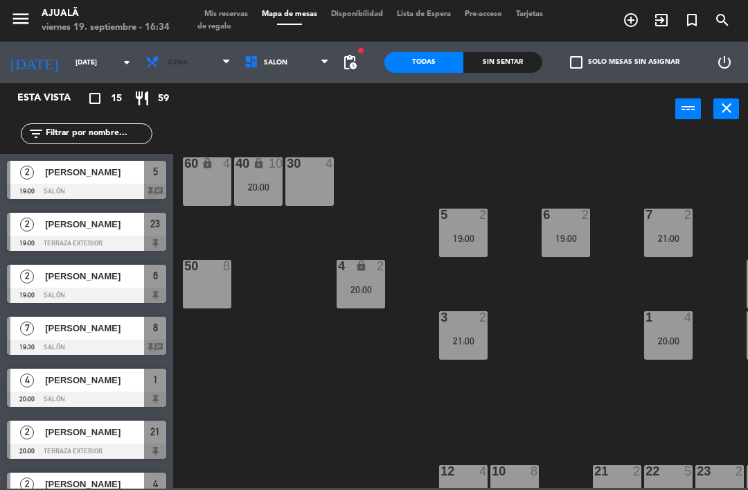
click at [171, 63] on span "Cena" at bounding box center [187, 62] width 99 height 30
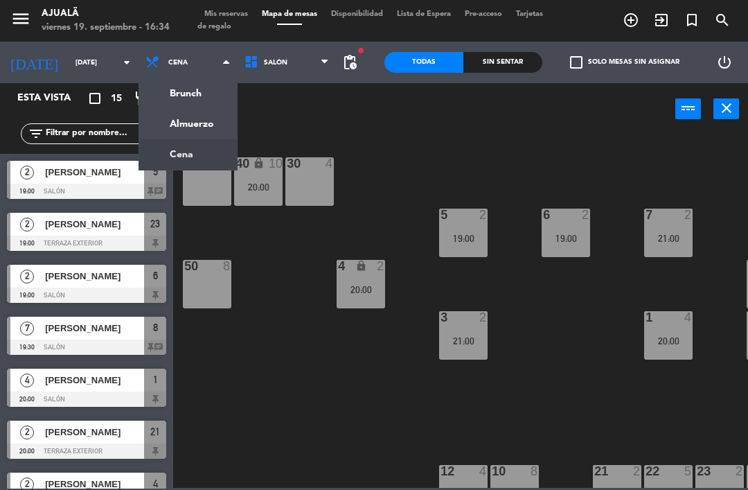
click at [181, 125] on ng-component "menu Ajualä [DATE] 19. septiembre - 16:34 Mis reservas Mapa de mesas Disponibil…" at bounding box center [374, 244] width 748 height 488
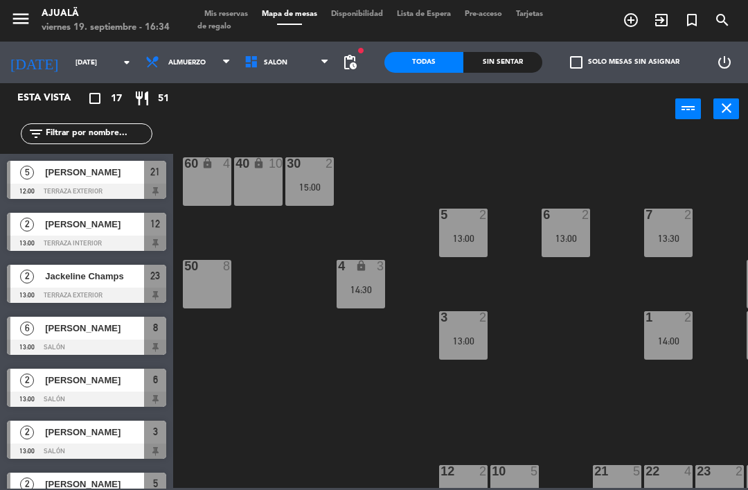
click at [83, 62] on input "[DATE]" at bounding box center [116, 62] width 95 height 21
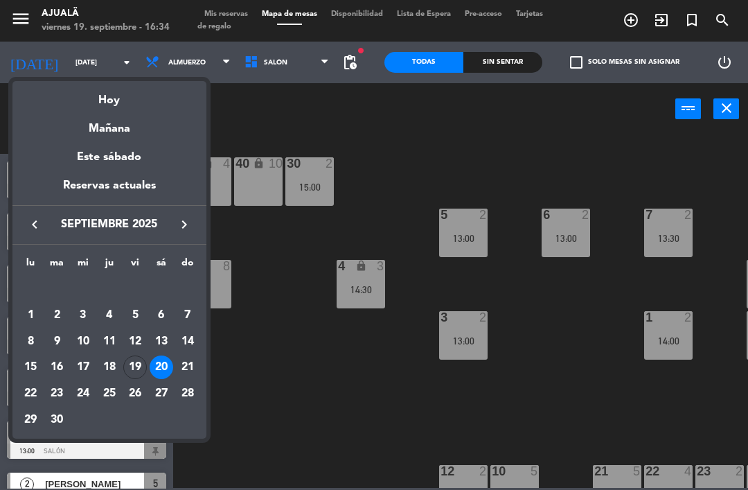
click at [132, 102] on div "Hoy" at bounding box center [109, 95] width 194 height 28
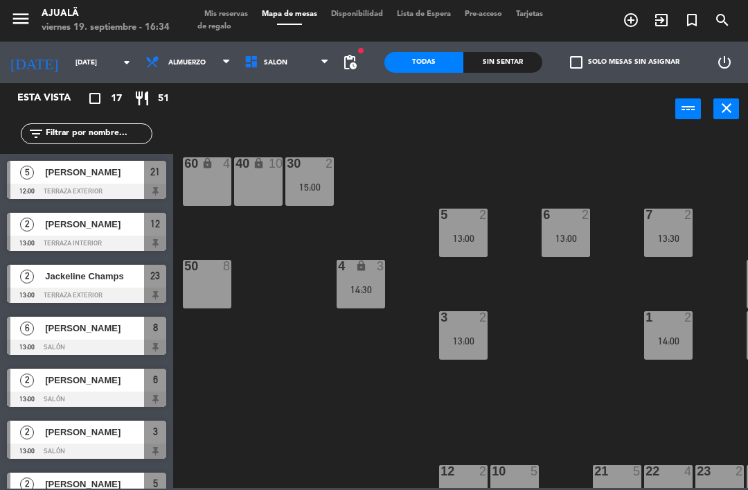
type input "[DATE]"
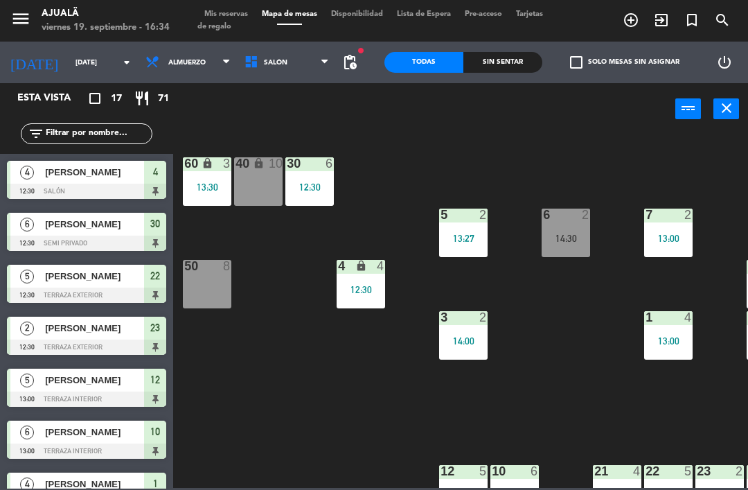
click at [179, 66] on span "Almuerzo" at bounding box center [186, 63] width 37 height 8
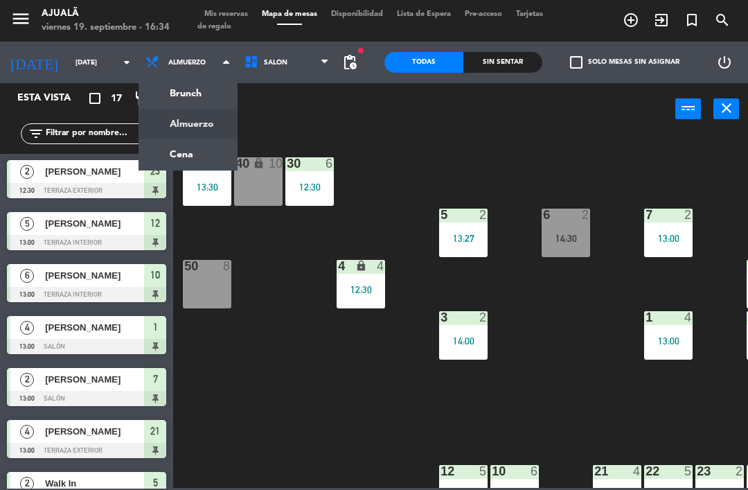
scroll to position [199, 0]
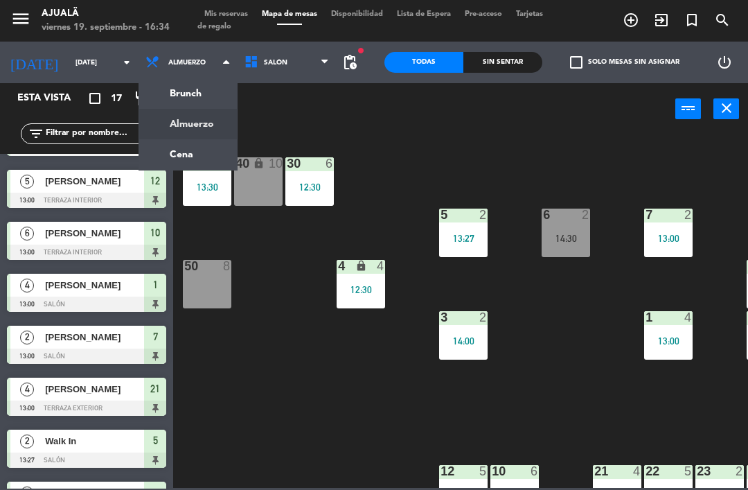
click at [325, 324] on div "30 6 12:30 40 lock 10 60 lock 3 13:30 5 2 13:27 6 2 14:30 7 2 13:00 4 lock 4 12…" at bounding box center [464, 310] width 567 height 355
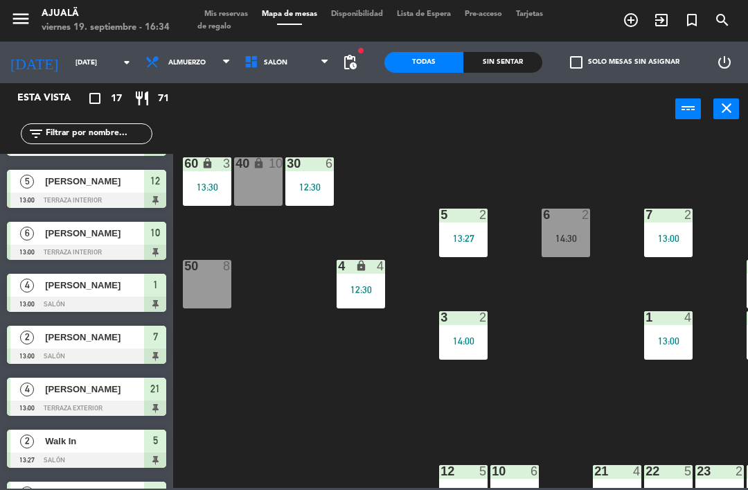
click at [197, 332] on div "30 6 12:30 40 lock 10 60 lock 3 13:30 5 2 13:27 6 2 14:30 7 2 13:00 4 lock 4 12…" at bounding box center [464, 310] width 567 height 355
click at [170, 64] on span "Almuerzo" at bounding box center [186, 63] width 37 height 8
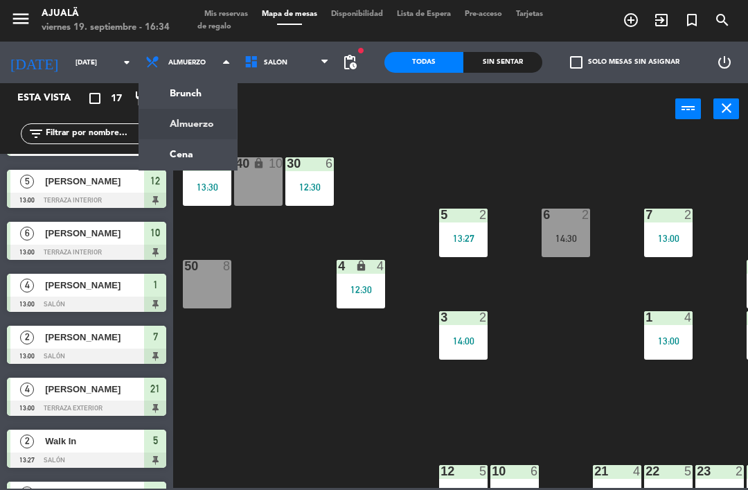
click at [350, 207] on div "30 6 12:30 40 lock 10 60 lock 3 13:30 5 2 13:27 6 2 14:30 7 2 13:00 4 lock 4 12…" at bounding box center [464, 310] width 567 height 355
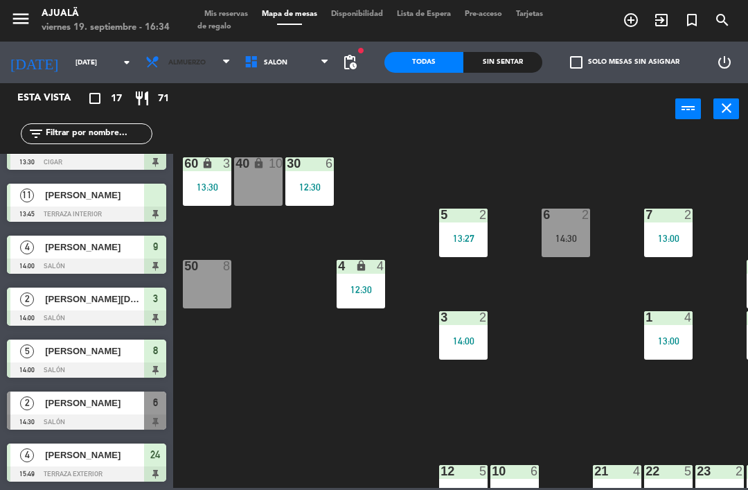
click at [177, 76] on span "Almuerzo" at bounding box center [187, 62] width 99 height 30
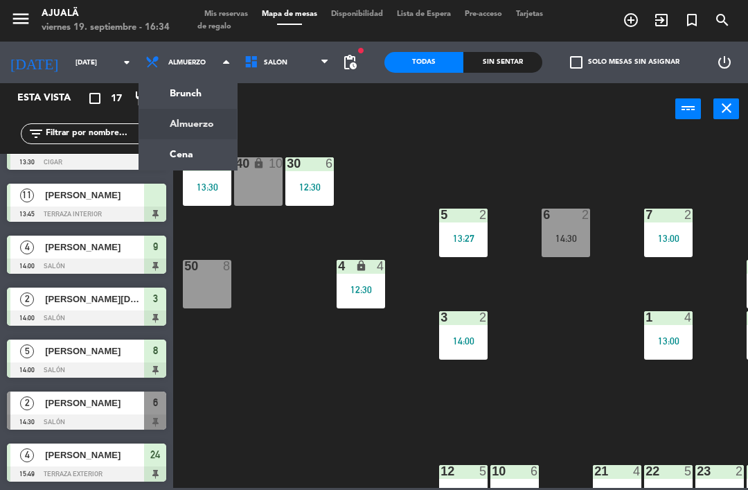
scroll to position [548, 0]
click at [181, 158] on ng-component "menu Ajualä [DATE] 19. septiembre - 16:34 Mis reservas Mapa de mesas Disponibil…" at bounding box center [374, 244] width 748 height 488
